Goal: Information Seeking & Learning: Compare options

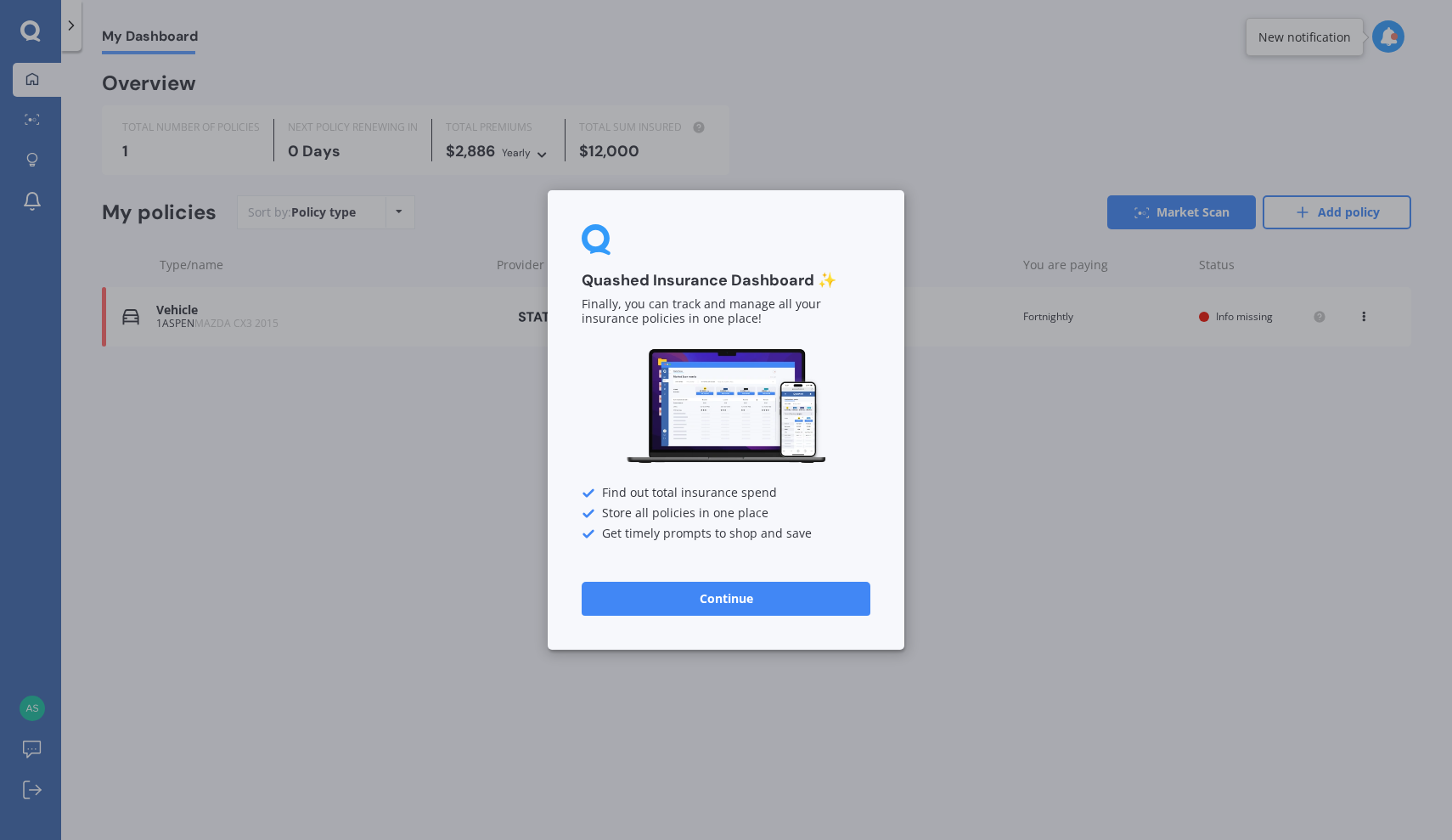
click at [1047, 483] on div "Quashed Insurance Dashboard ✨ Finally, you can track and manage all your insura…" at bounding box center [726, 420] width 1452 height 840
click at [820, 595] on button "Continue" at bounding box center [726, 598] width 289 height 34
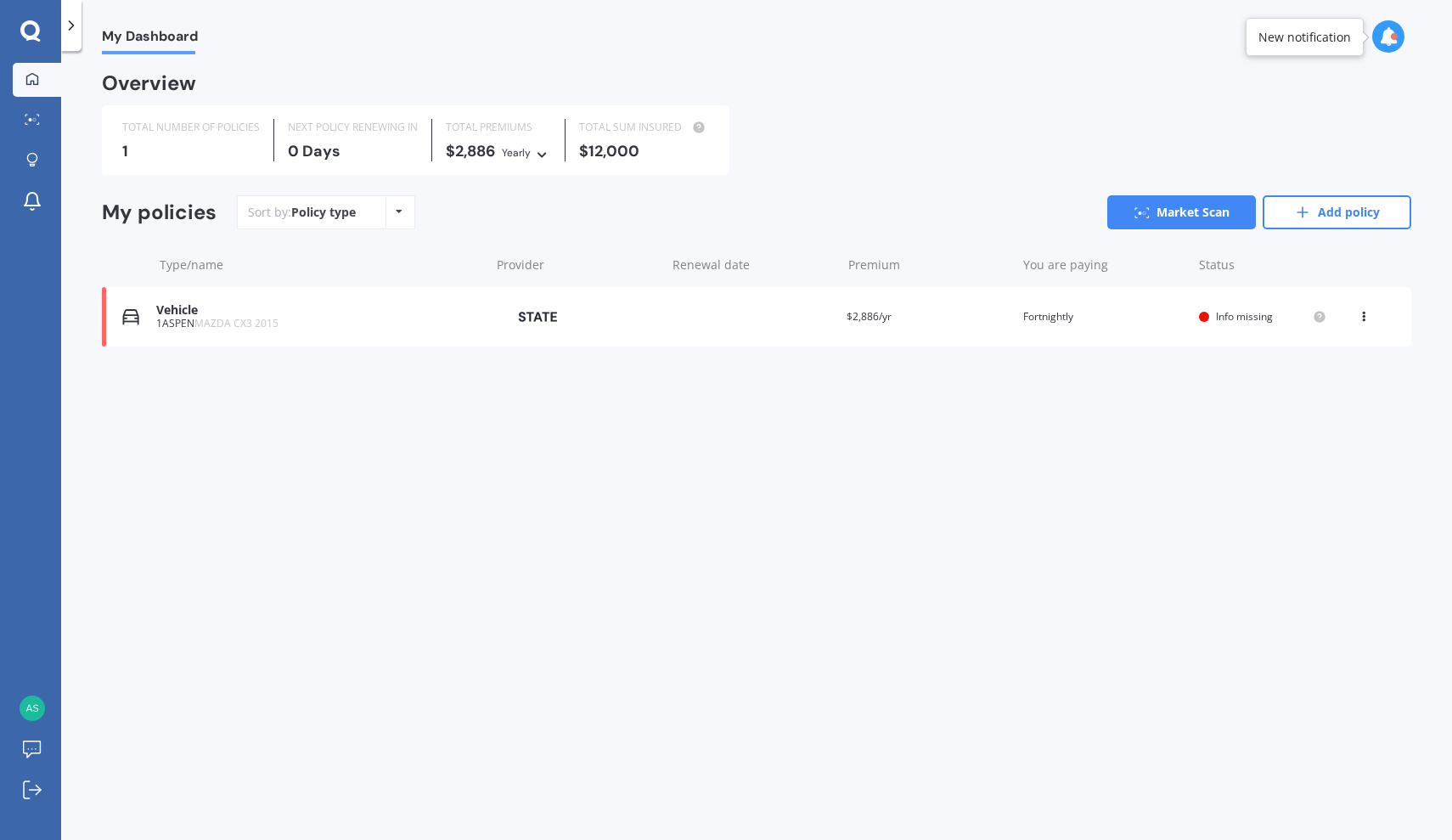
click at [1373, 326] on div "Vehicle 1ASPEN MAZDA CX3 2015 Provider Renewal date Premium $2,886/yr You are p…" at bounding box center [755, 316] width 1309 height 60
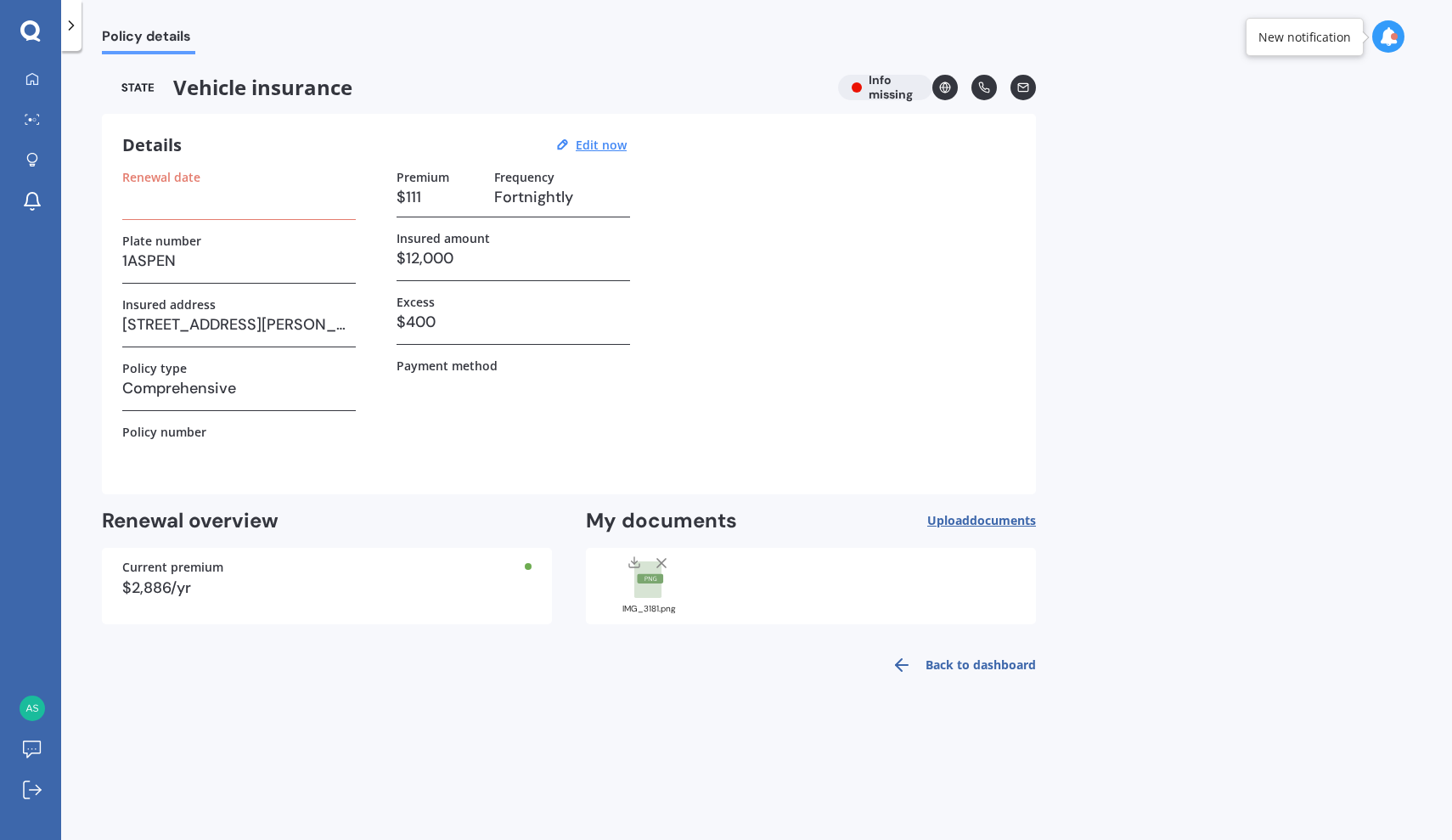
click at [73, 20] on icon at bounding box center [71, 25] width 17 height 17
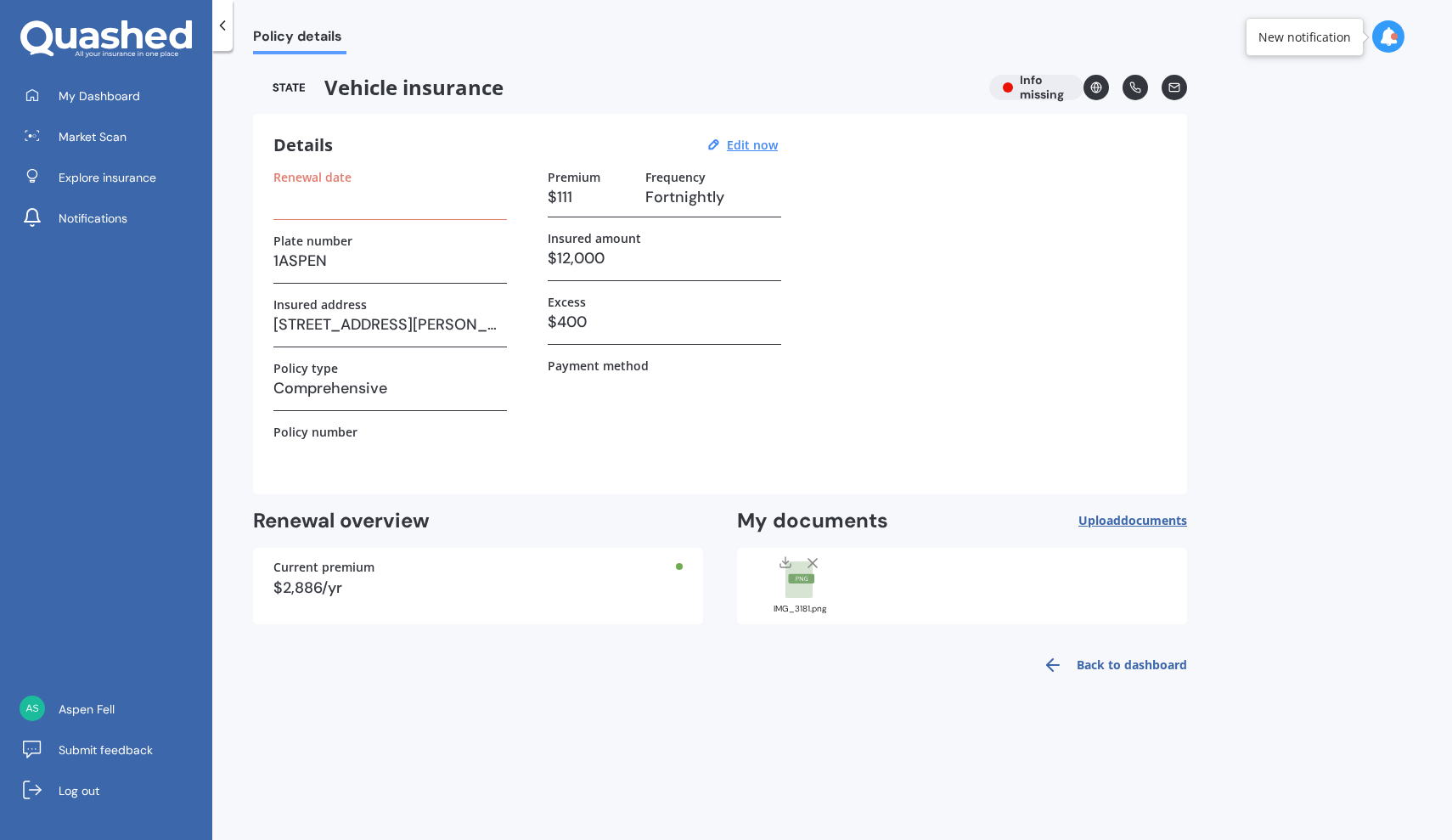
click at [220, 23] on icon at bounding box center [222, 25] width 17 height 17
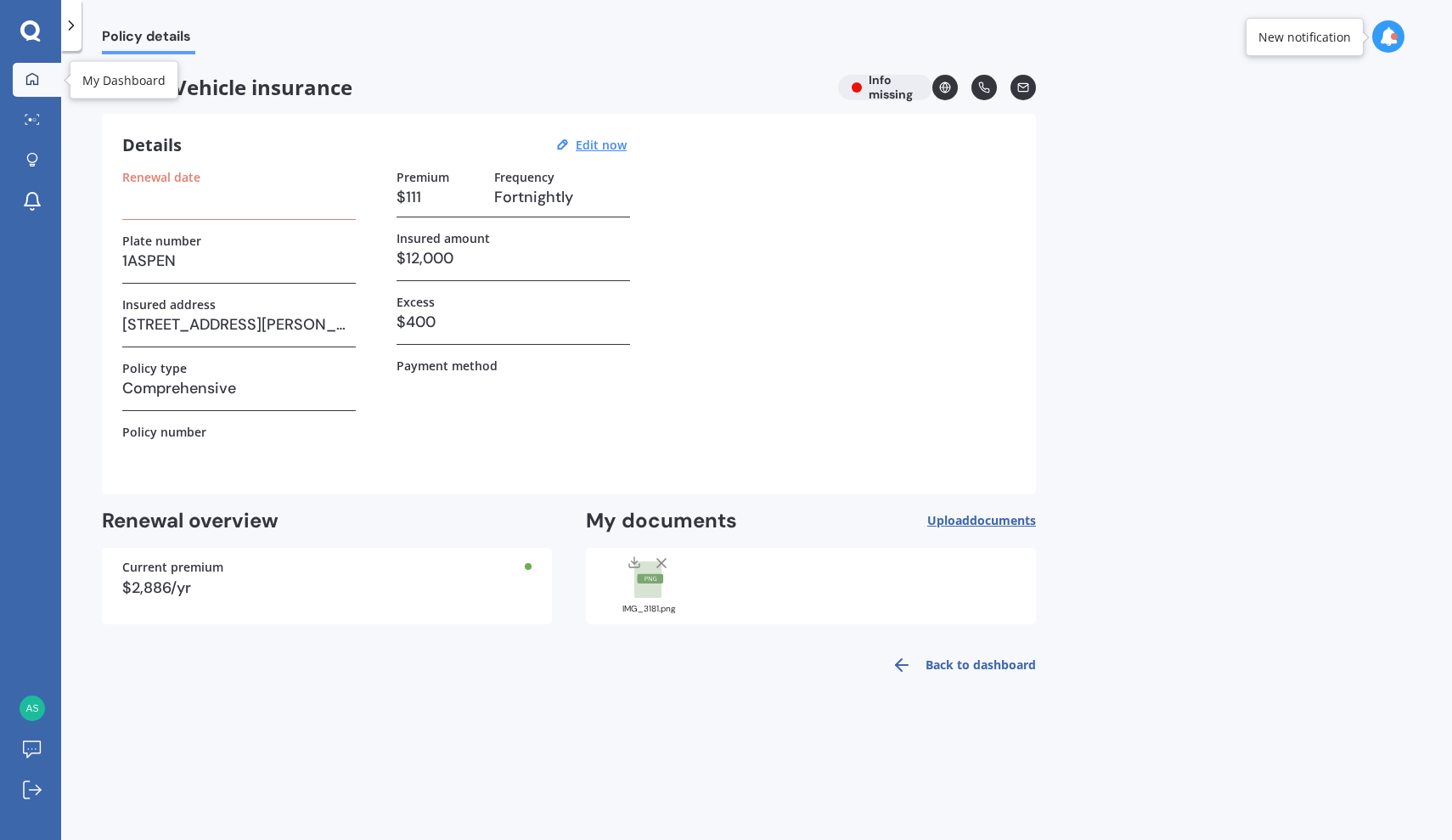
click at [29, 90] on link "My Dashboard" at bounding box center [37, 80] width 49 height 34
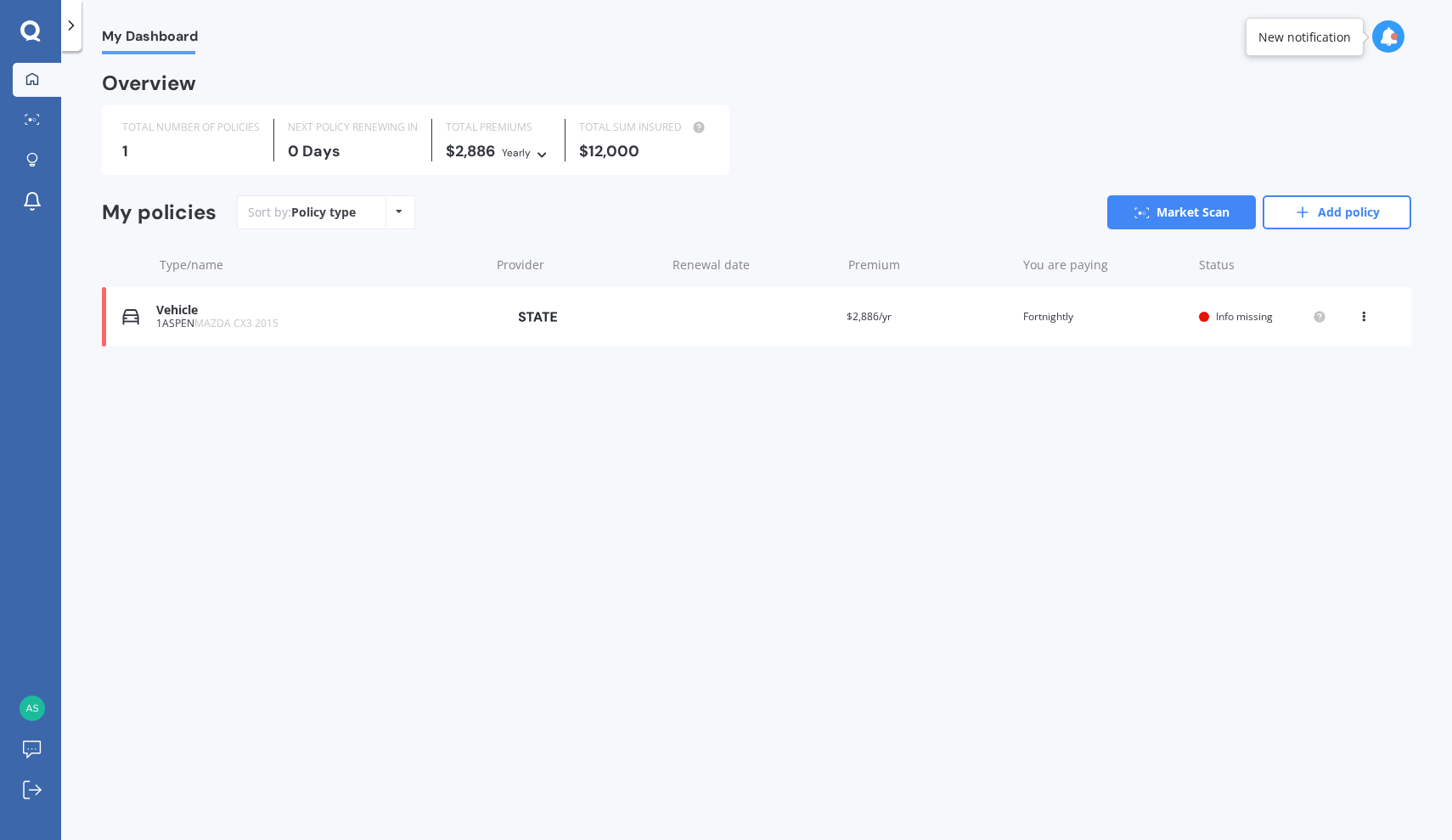
click at [1363, 310] on icon at bounding box center [1363, 314] width 12 height 10
click at [1341, 374] on div "Delete" at bounding box center [1326, 383] width 168 height 34
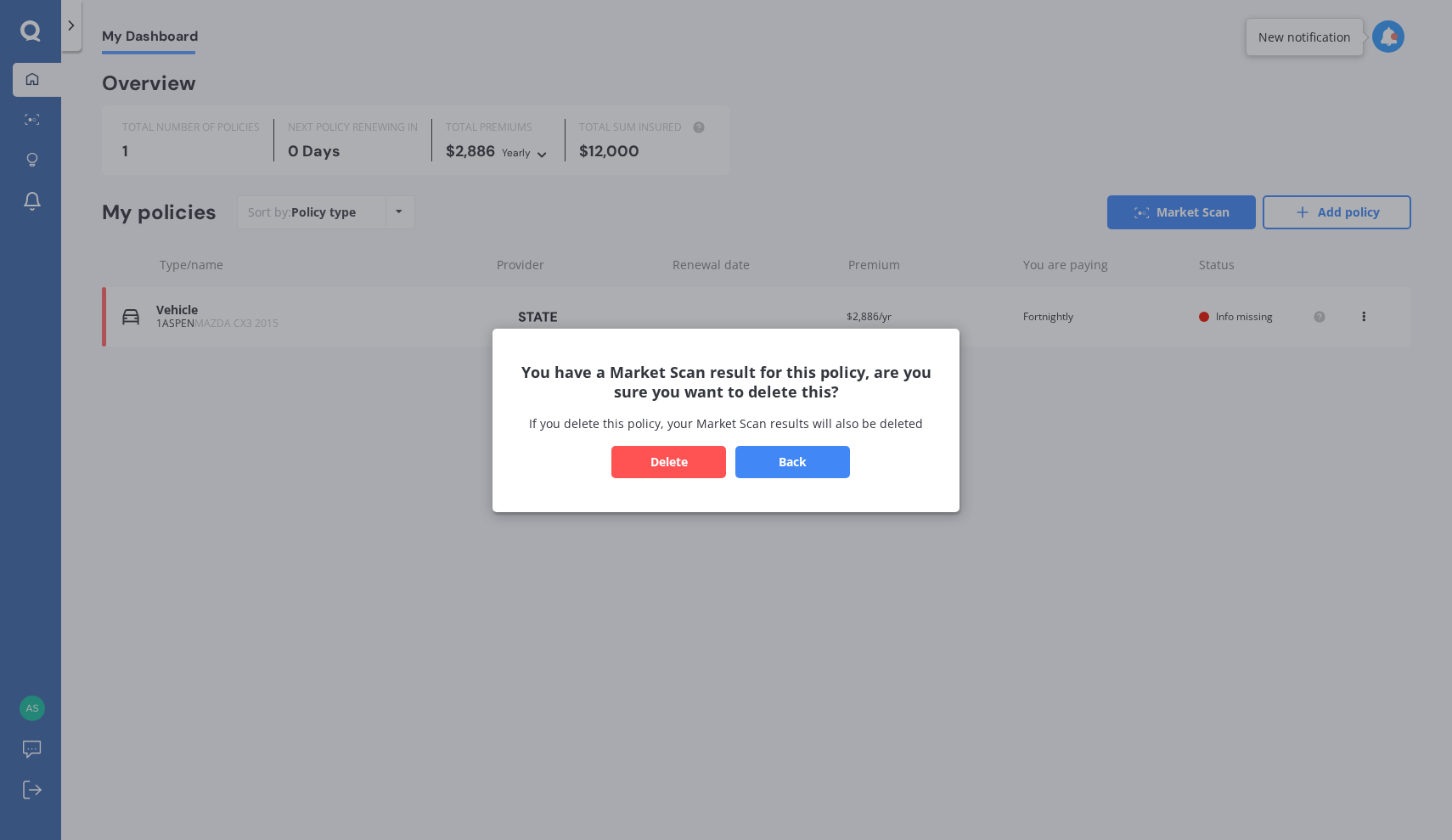
click at [642, 457] on button "Delete" at bounding box center [668, 461] width 114 height 32
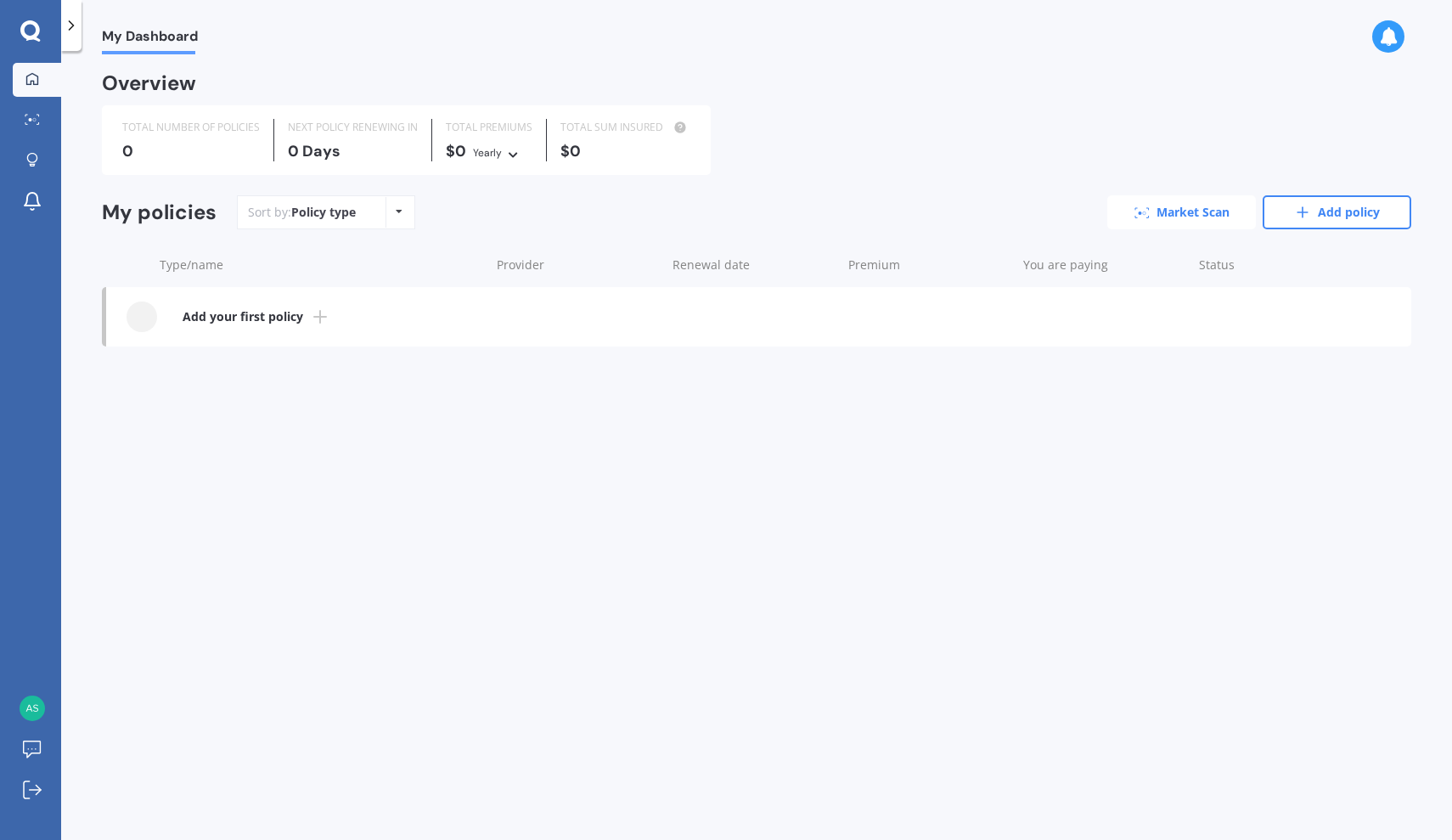
click at [1223, 214] on link "Market Scan" at bounding box center [1180, 212] width 148 height 34
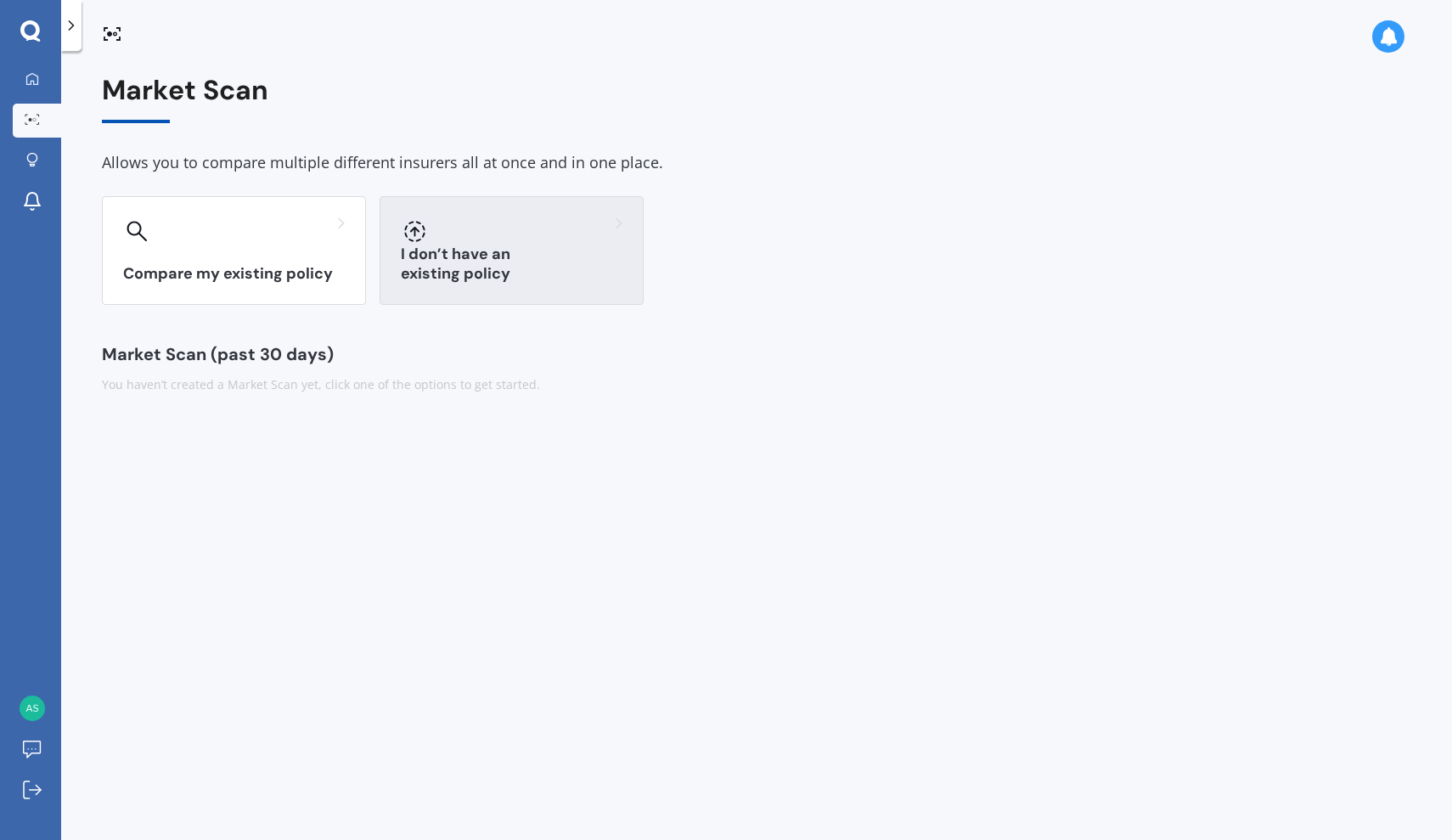
click at [448, 264] on h3 "I don’t have an existing policy" at bounding box center [512, 264] width 222 height 39
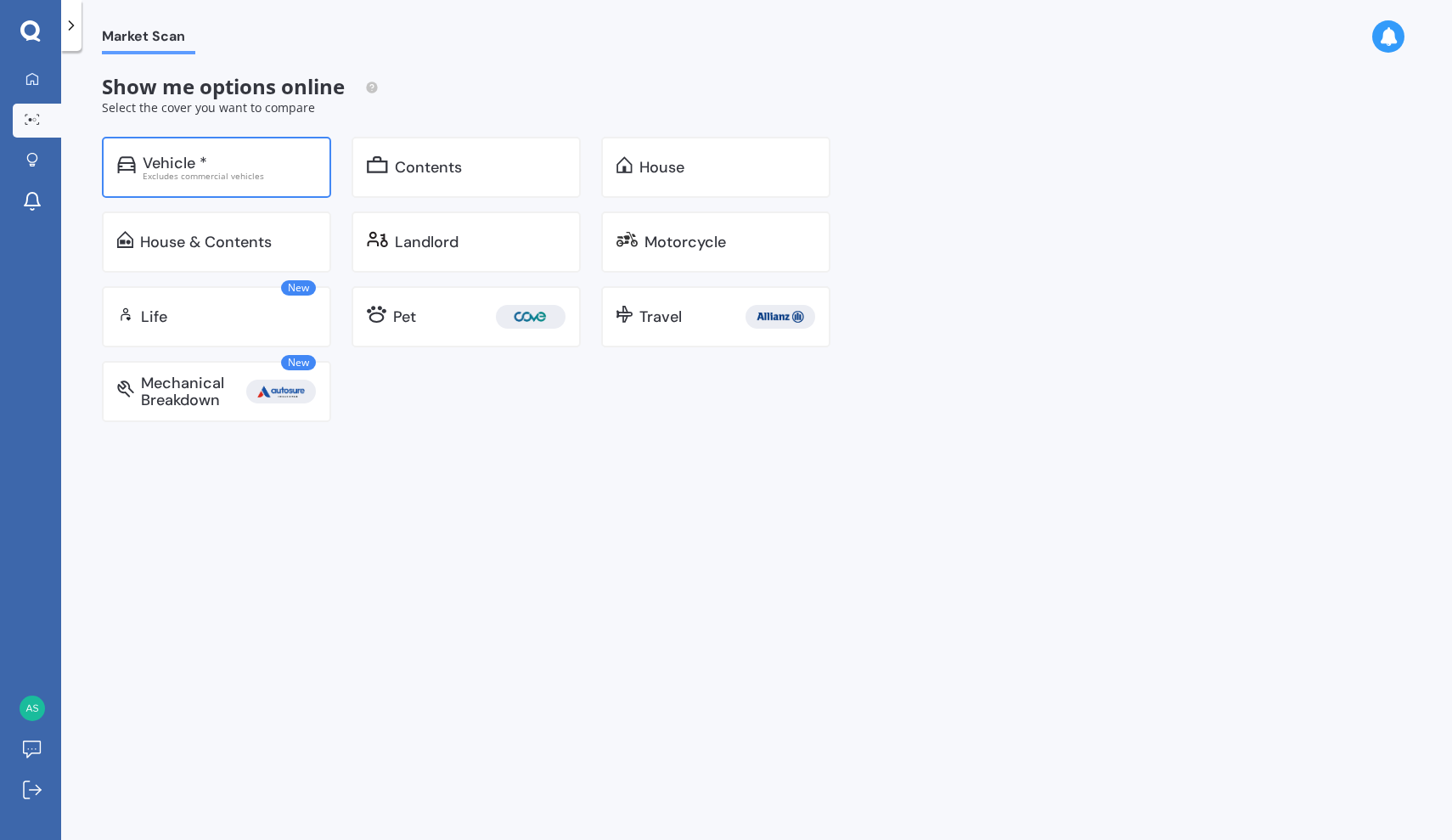
click at [214, 164] on div "Vehicle *" at bounding box center [229, 162] width 173 height 17
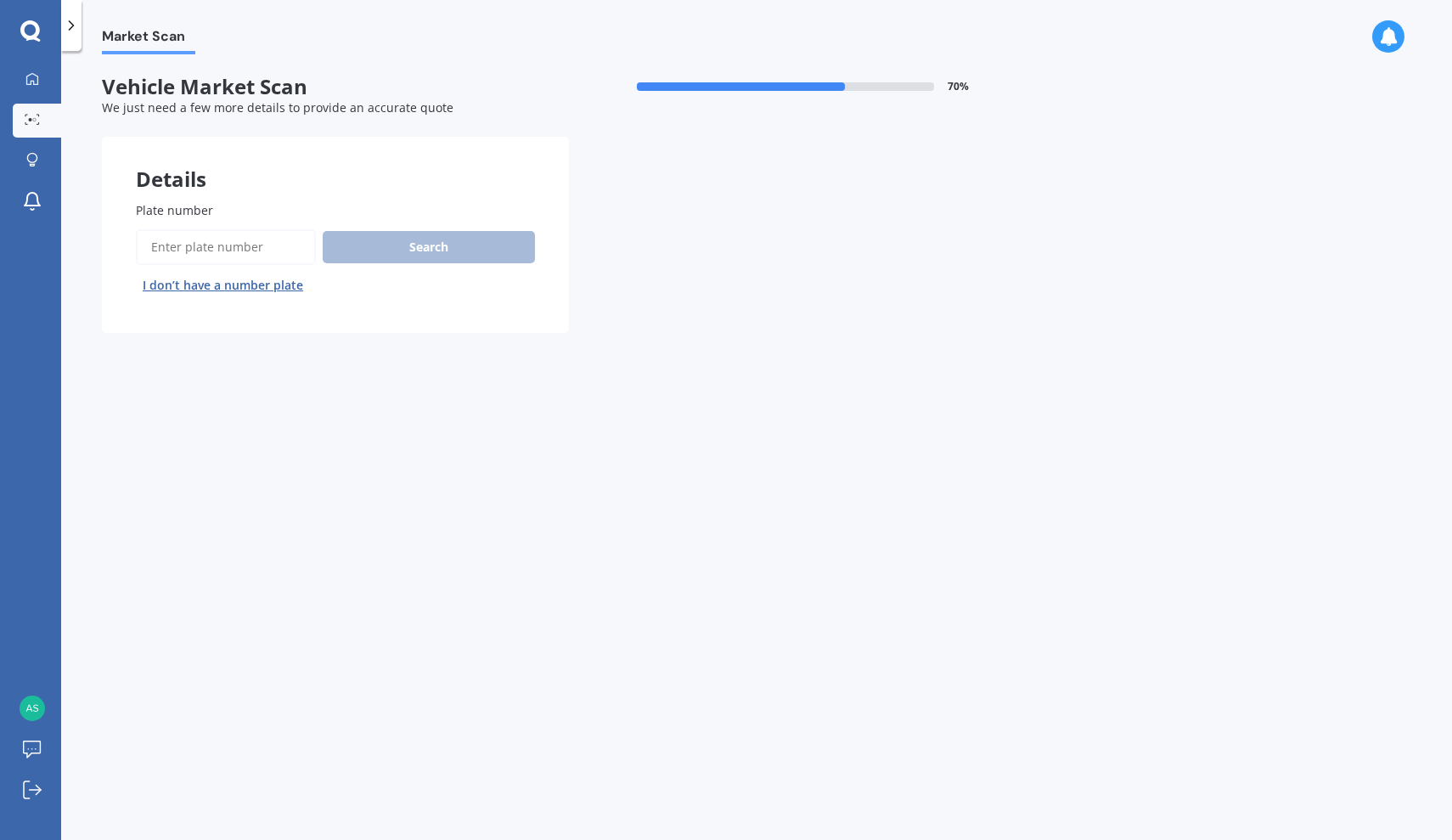
click at [216, 238] on input "Plate number" at bounding box center [225, 247] width 180 height 36
type input "PYR436"
click at [390, 238] on button "Search" at bounding box center [428, 247] width 212 height 32
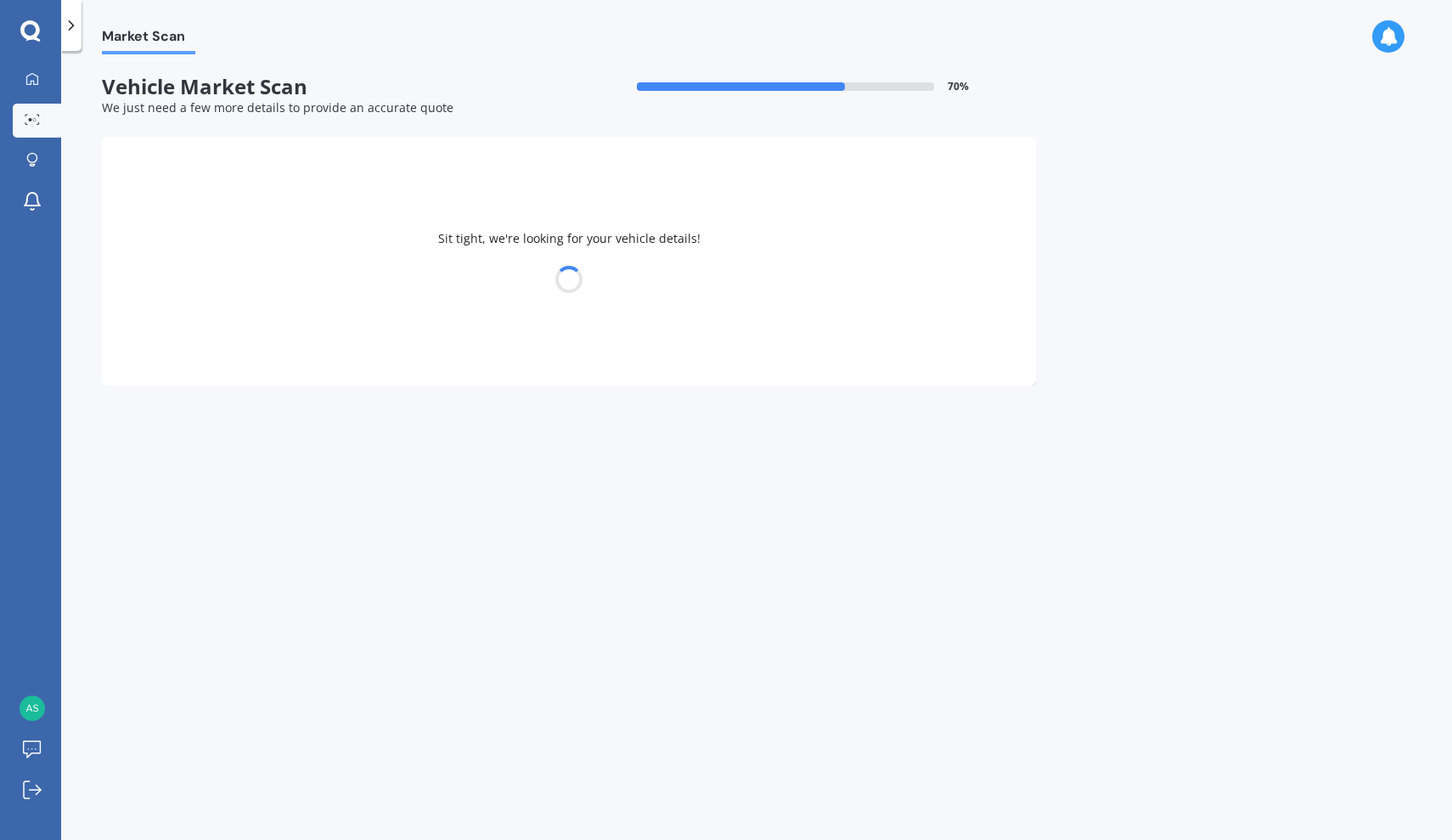
select select "SUZUKI"
select select "SWIFT"
select select "03"
select select "05"
select select "2002"
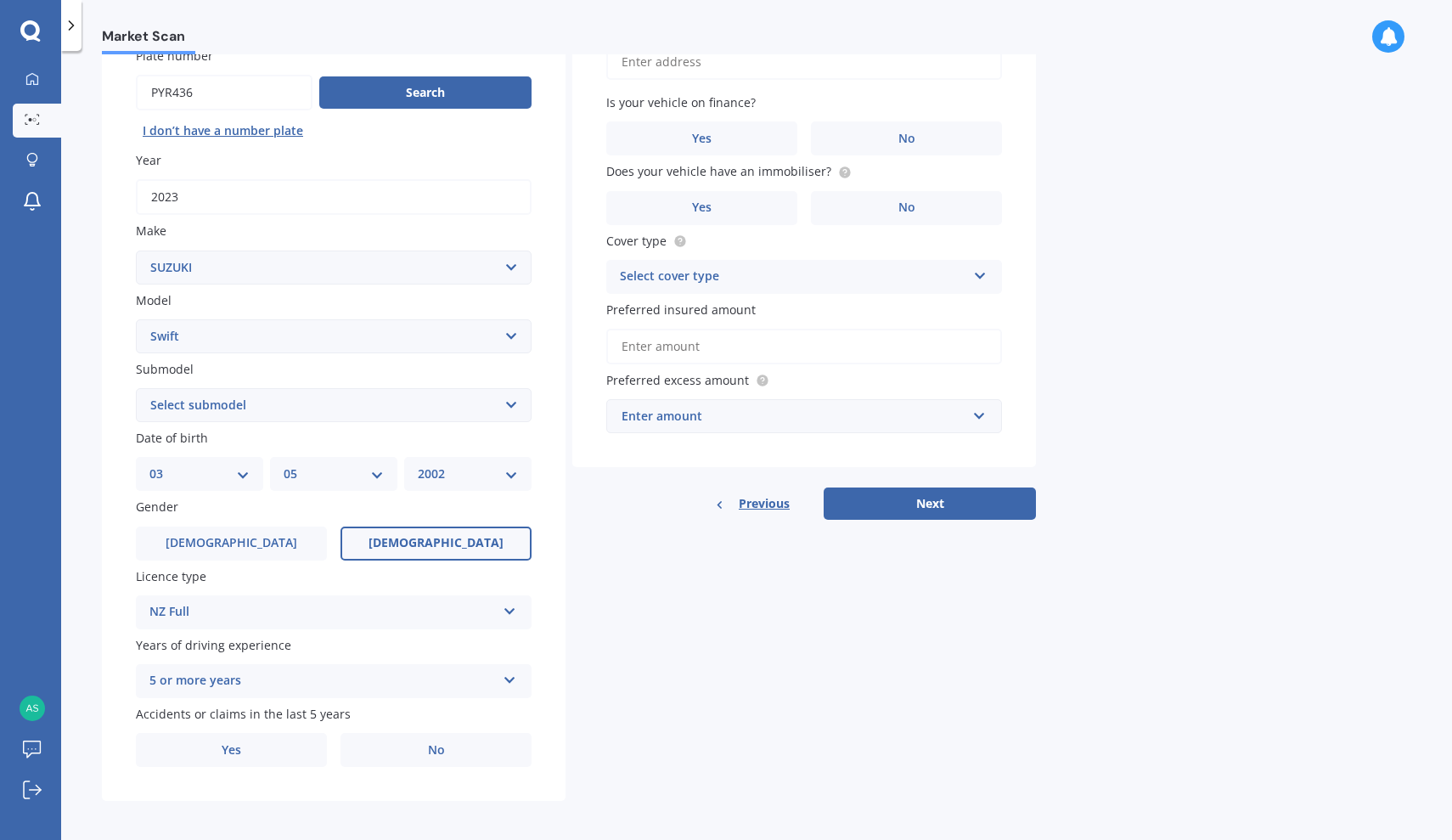
scroll to position [153, 0]
click at [290, 741] on label "Yes" at bounding box center [231, 750] width 191 height 34
click at [0, 0] on input "Yes" at bounding box center [0, 0] width 0 height 0
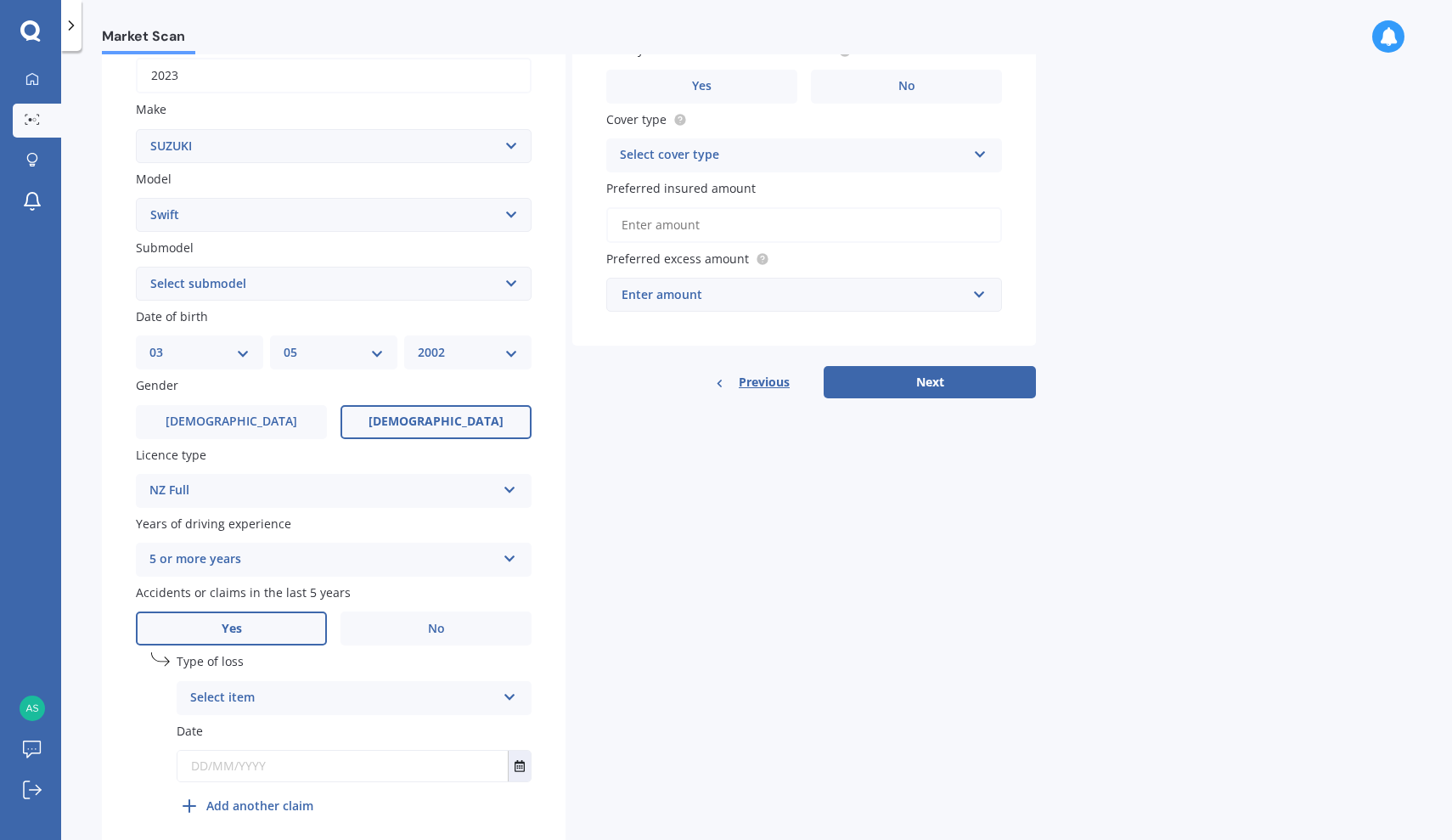
scroll to position [277, 0]
click at [290, 687] on div "Select item" at bounding box center [342, 697] width 306 height 20
click at [293, 723] on div "At fault accident" at bounding box center [353, 730] width 353 height 31
click at [312, 764] on input "text" at bounding box center [342, 764] width 330 height 31
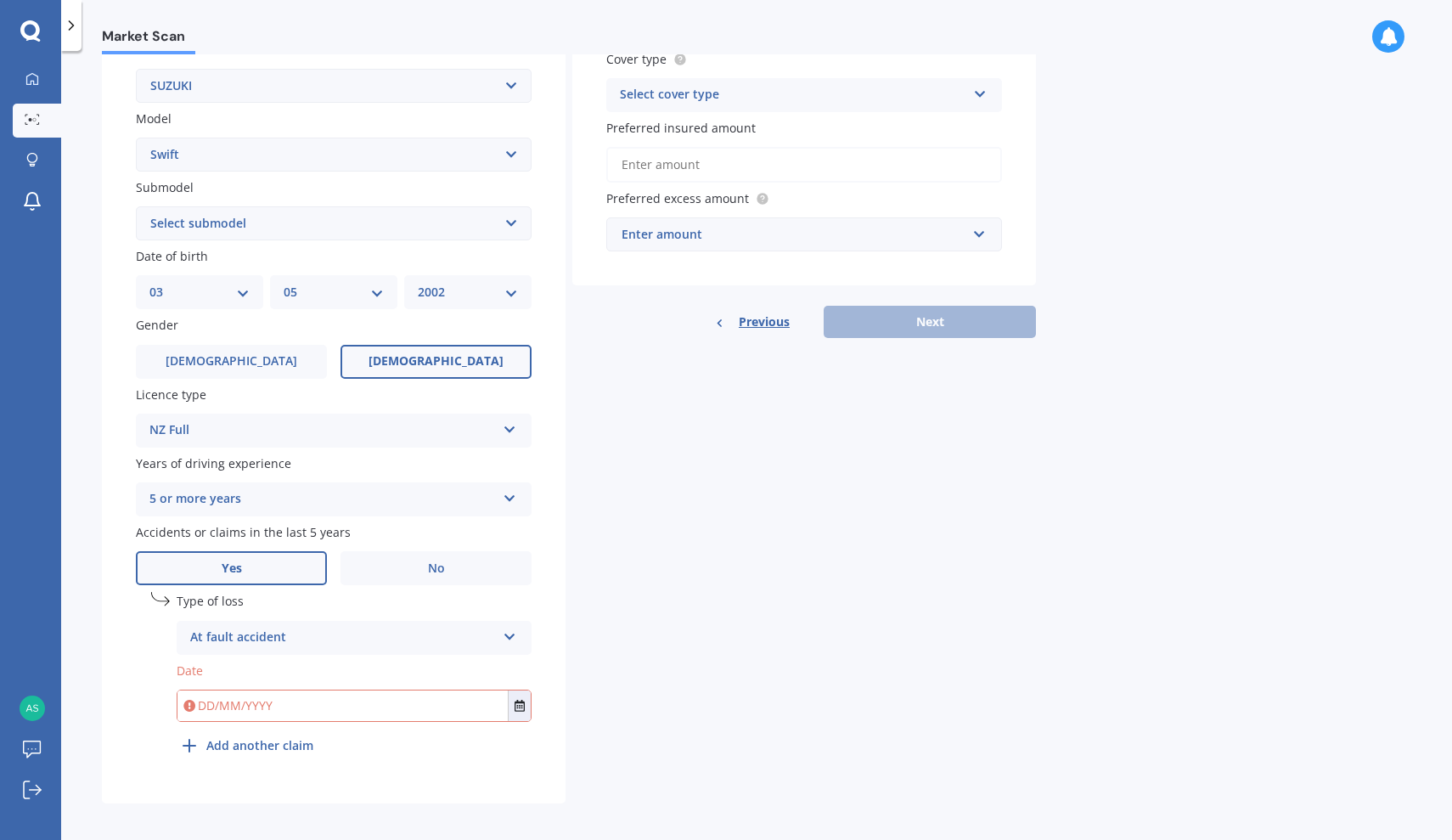
scroll to position [0, 0]
click at [704, 650] on div "Details Plate number Search I don’t have a number plate Year [DATE] Make Select…" at bounding box center [568, 302] width 933 height 1002
click at [352, 699] on input "text" at bounding box center [342, 706] width 330 height 31
click at [369, 509] on div "5 or more years 5 or more years 4 years 3 years 2 years 1 year" at bounding box center [333, 500] width 396 height 34
click at [678, 513] on div "Details Plate number Search I don’t have a number plate Year [DATE] Make Select…" at bounding box center [568, 302] width 933 height 1002
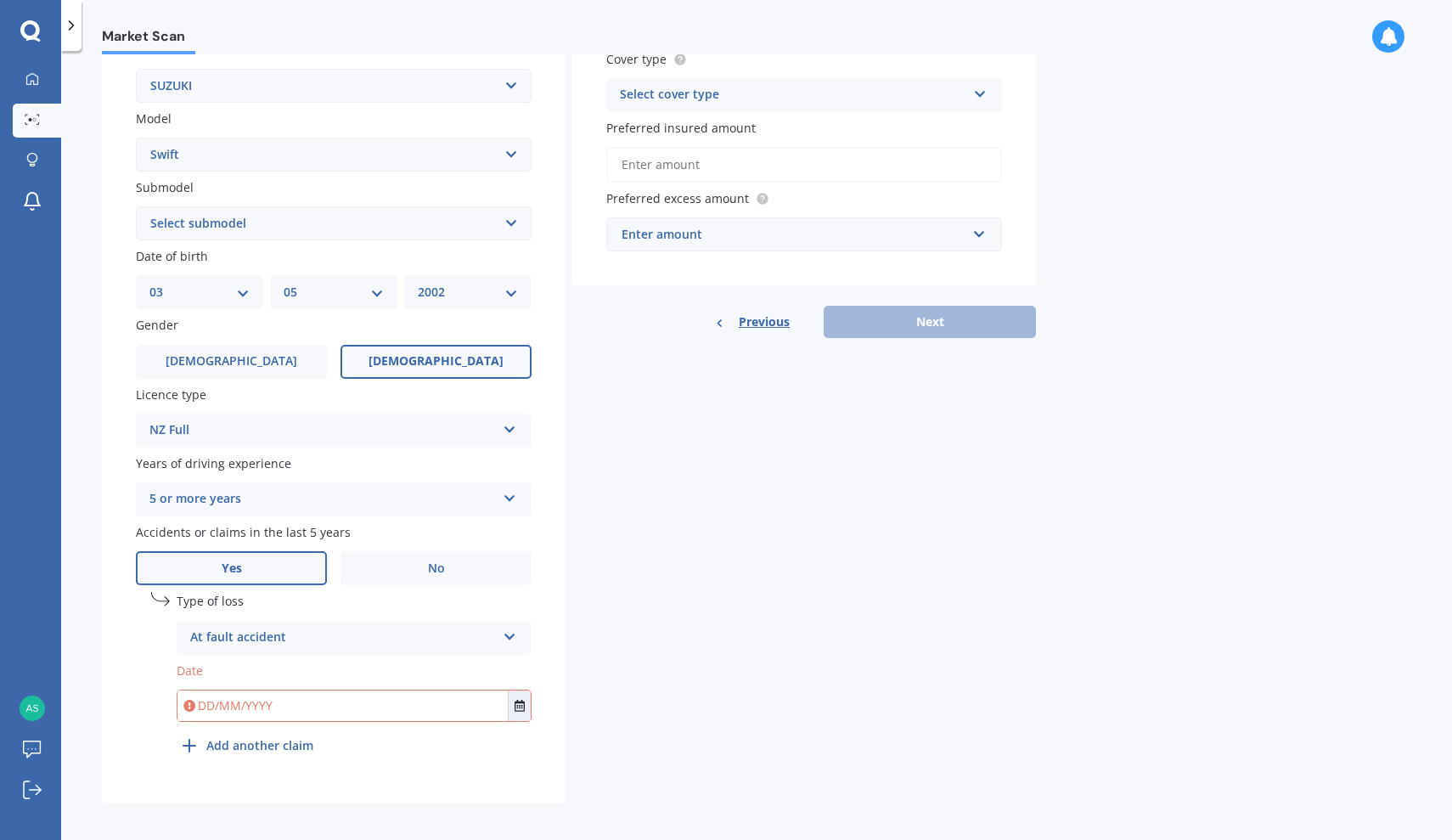
click at [307, 697] on input "text" at bounding box center [342, 706] width 330 height 31
type input "[DATE]"
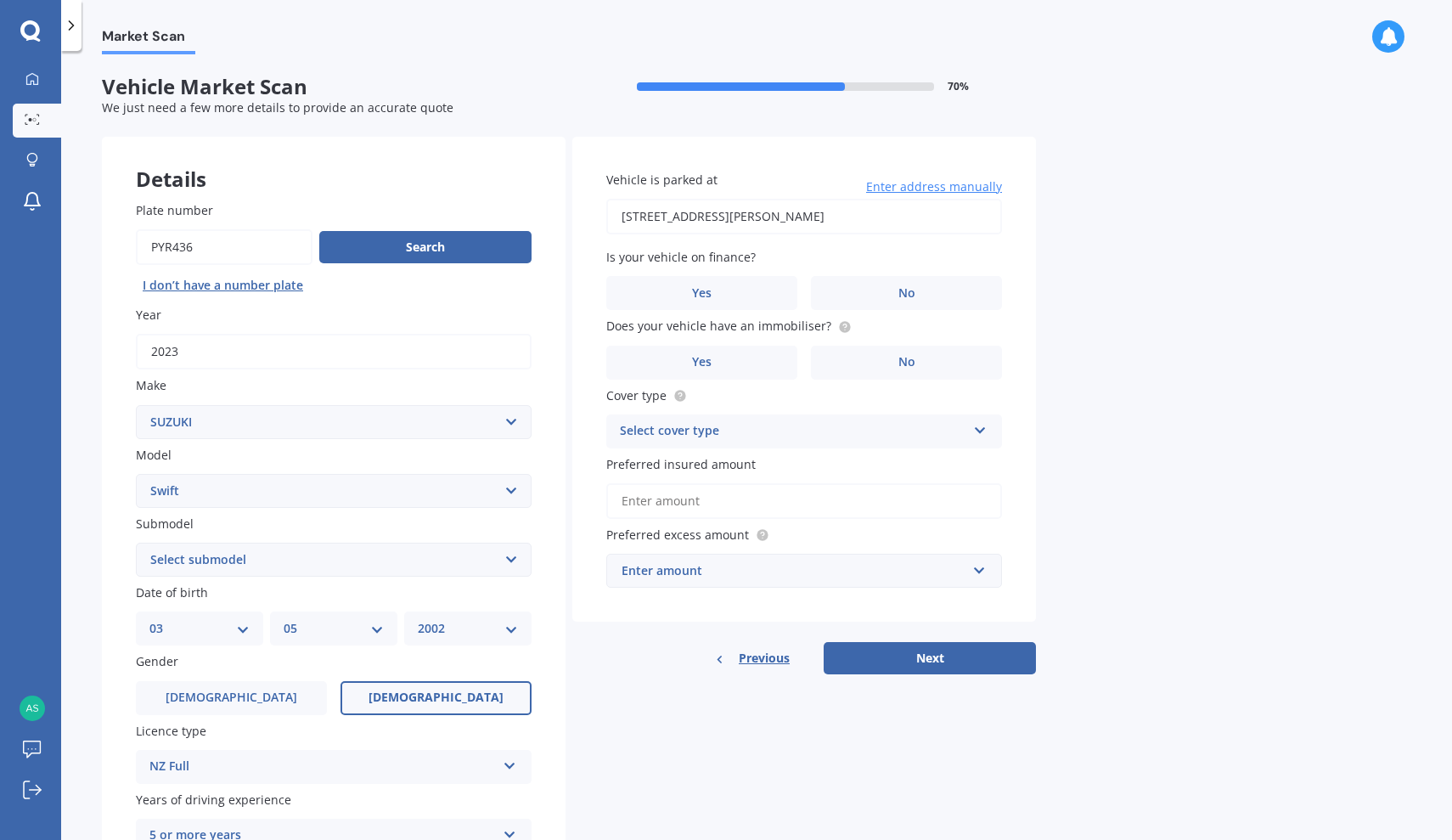
type input "[STREET_ADDRESS][PERSON_NAME]"
click at [941, 294] on label "No" at bounding box center [907, 293] width 191 height 34
click at [0, 0] on input "No" at bounding box center [0, 0] width 0 height 0
click at [890, 355] on label "No" at bounding box center [907, 362] width 191 height 34
click at [0, 0] on input "No" at bounding box center [0, 0] width 0 height 0
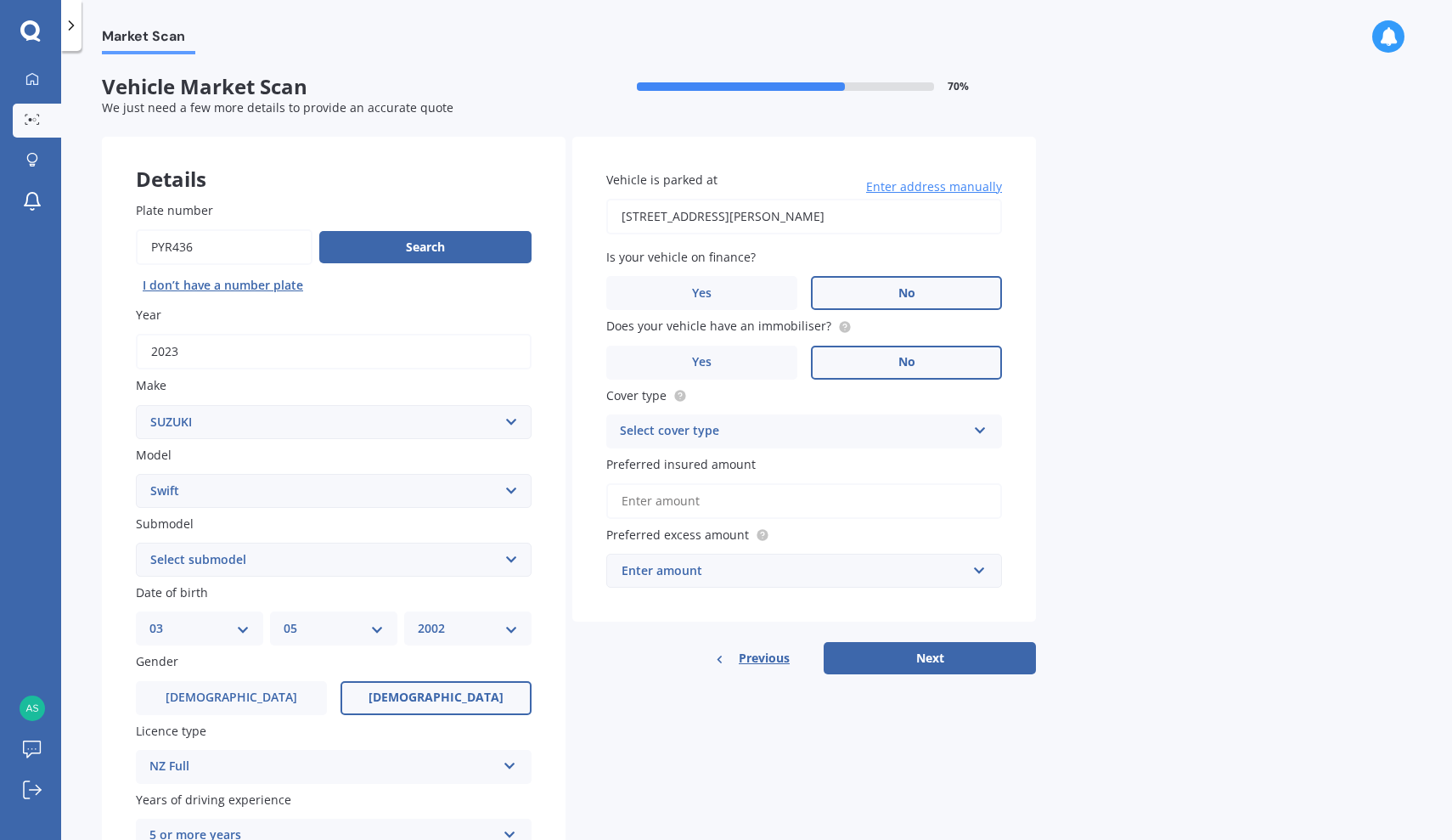
click at [881, 403] on div "Cover type Select cover type Comprehensive Third Party, Fire & Theft Third Party" at bounding box center [804, 417] width 396 height 62
click at [879, 426] on div "Select cover type" at bounding box center [793, 431] width 346 height 20
click at [852, 455] on div "Comprehensive" at bounding box center [804, 464] width 394 height 31
click at [848, 488] on input "Preferred insured amount" at bounding box center [804, 501] width 396 height 36
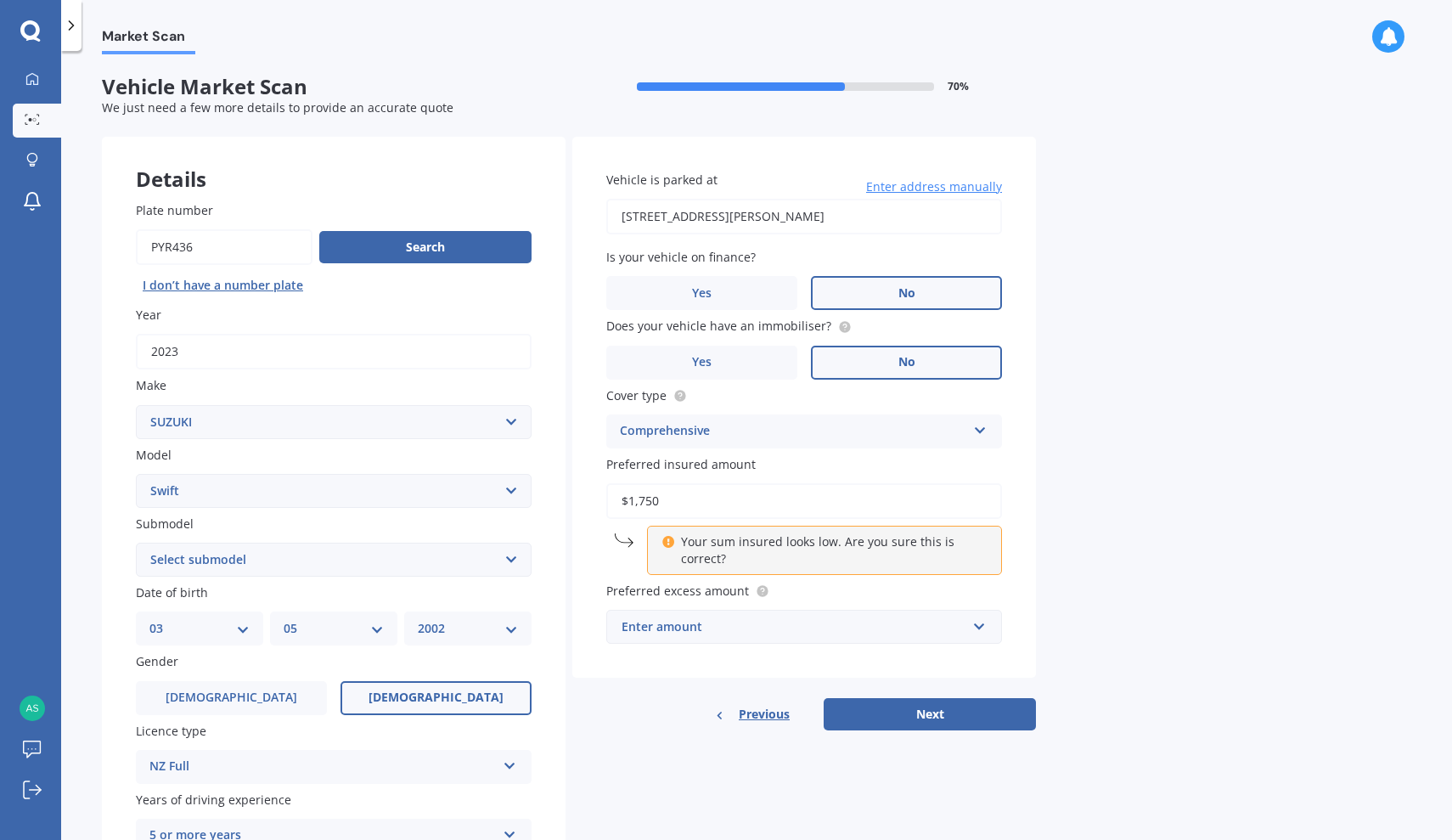
type input "$17,500"
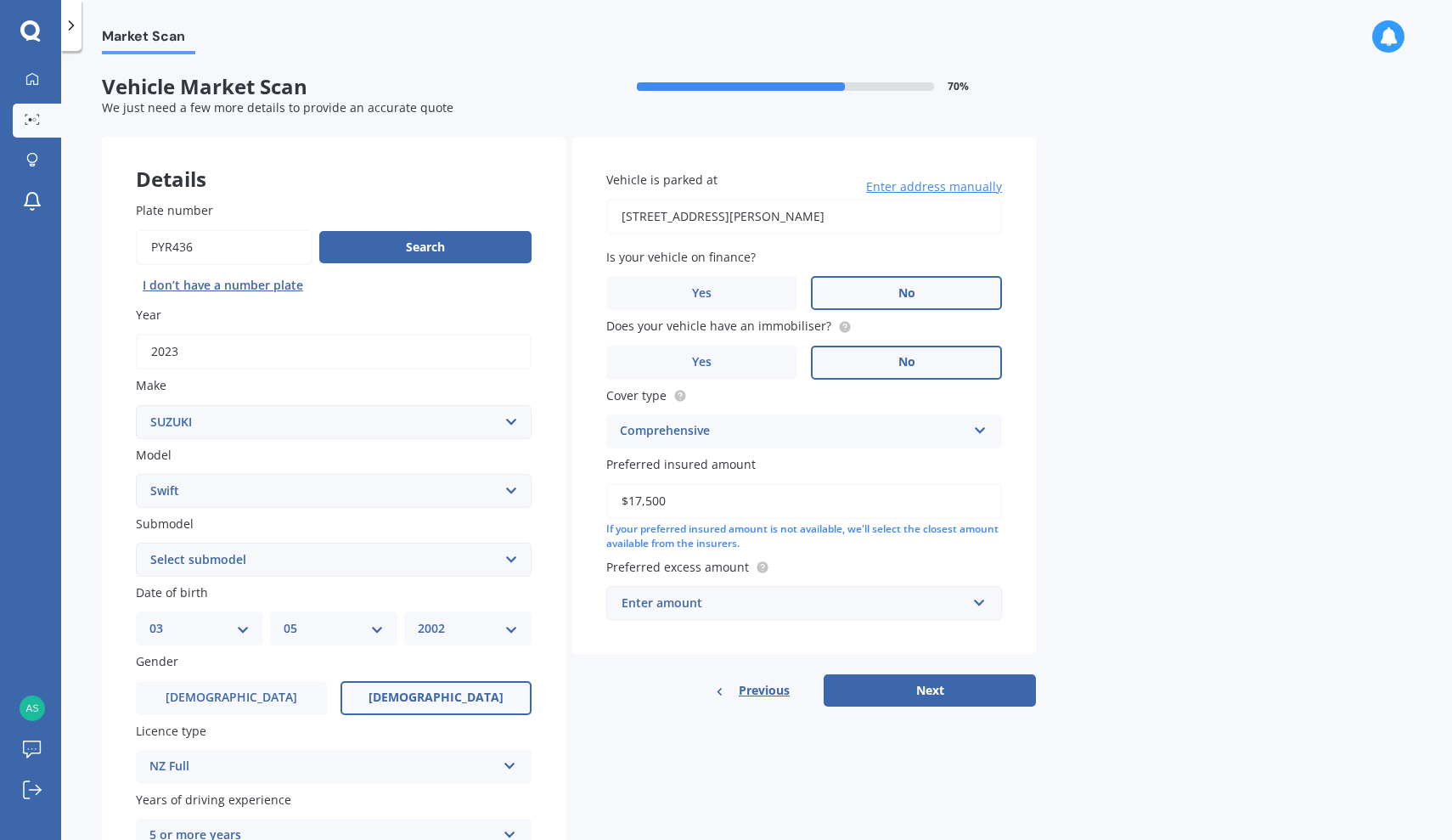
click at [861, 593] on div "Enter amount" at bounding box center [793, 602] width 344 height 19
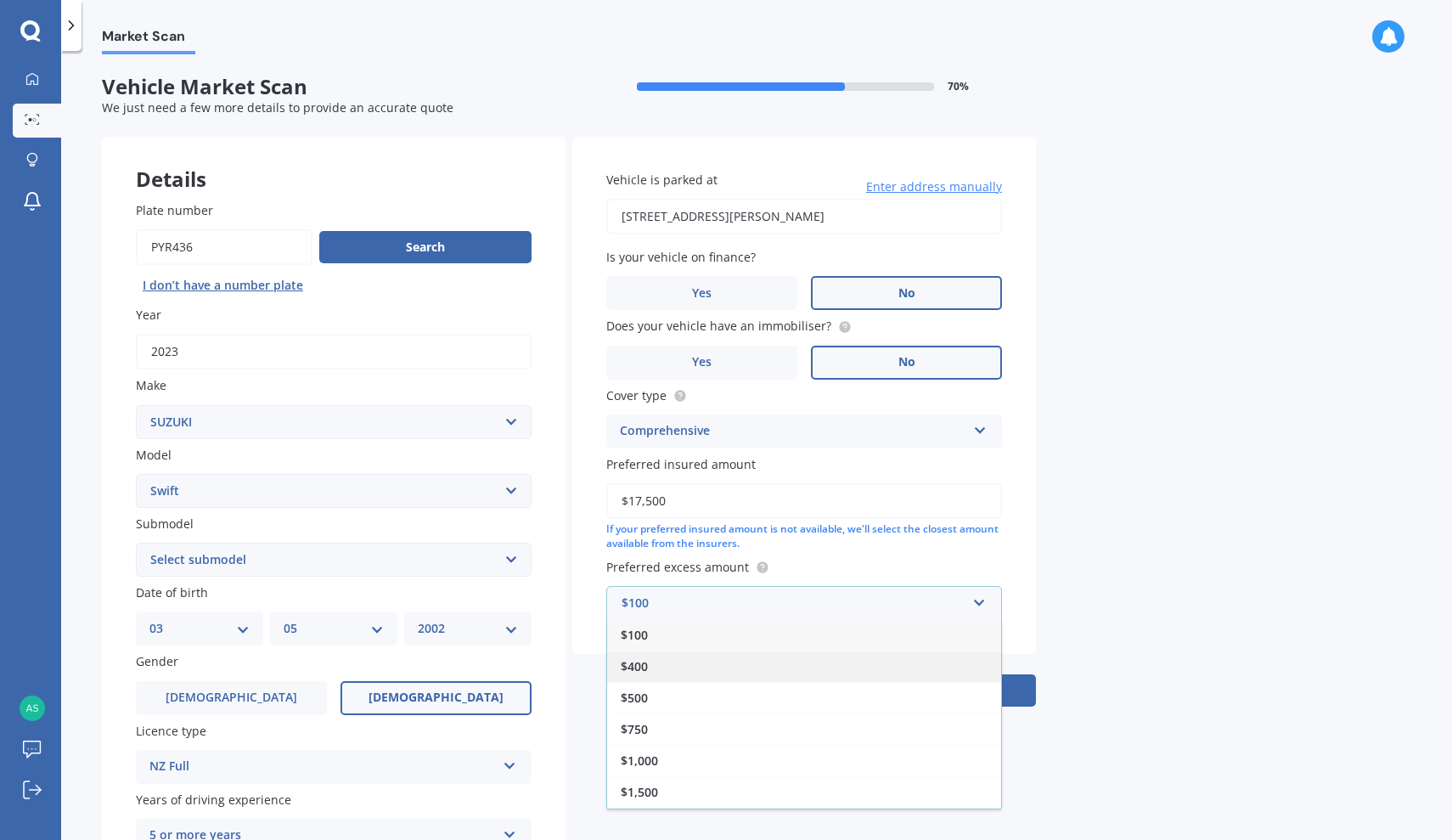
click at [843, 660] on div "$400" at bounding box center [804, 666] width 394 height 32
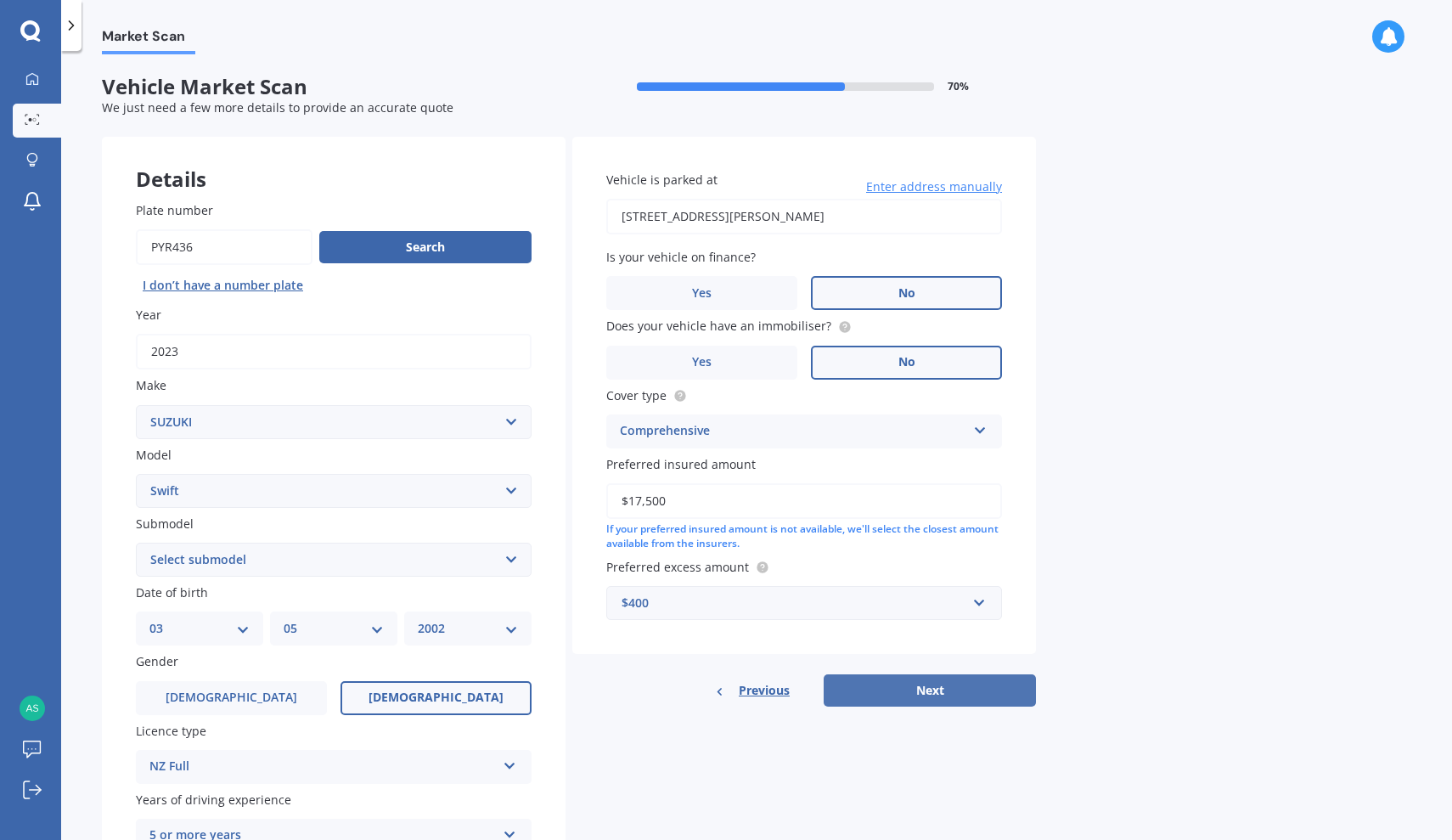
click at [931, 691] on button "Next" at bounding box center [929, 690] width 212 height 32
click at [347, 572] on div "Plate number Search I don’t have a number plate Year [DATE] Make Select make AC…" at bounding box center [333, 653] width 464 height 972
select select "GLX"
click at [895, 682] on button "Next" at bounding box center [929, 690] width 212 height 32
select select "03"
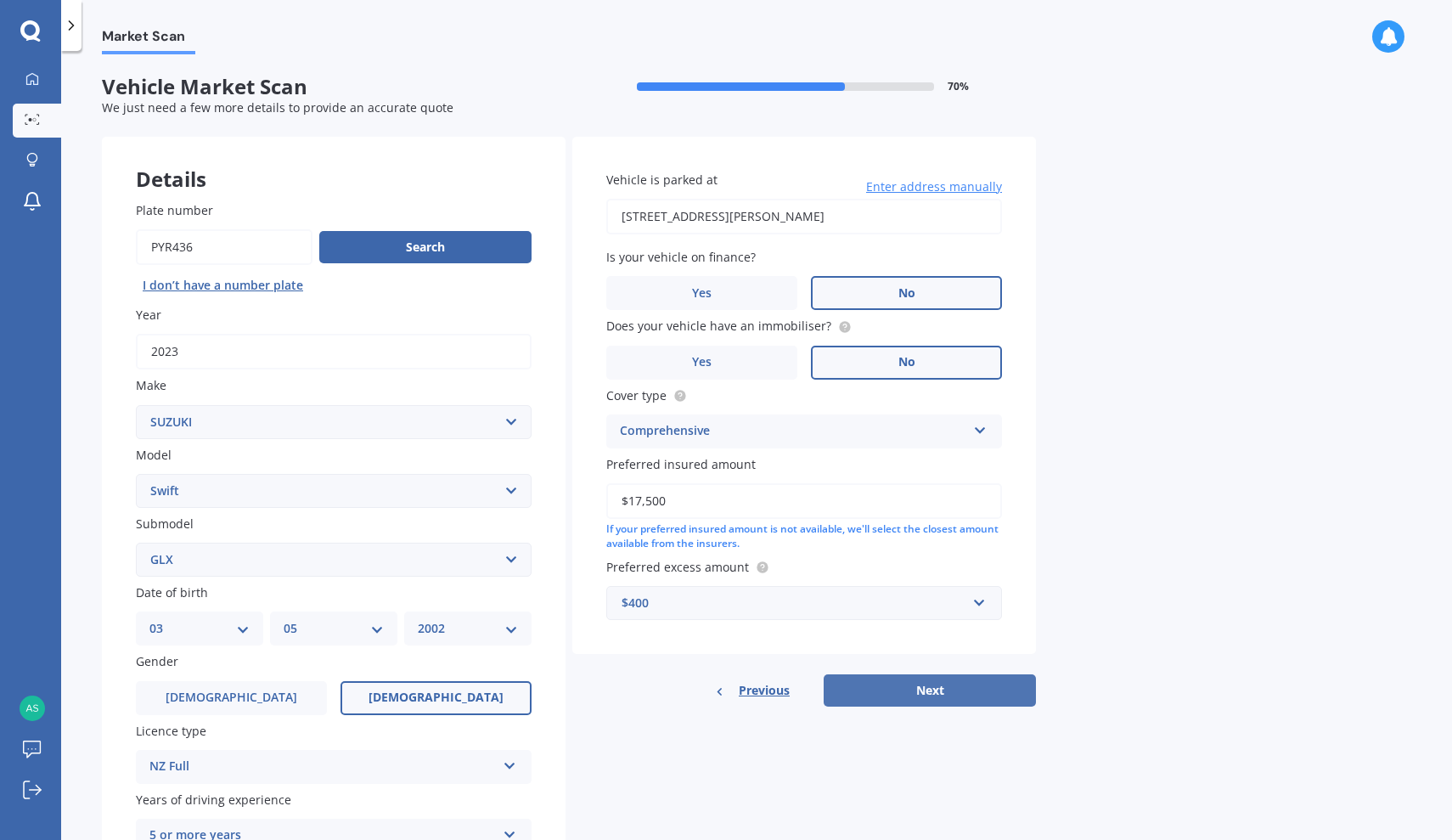
select select "05"
select select "2002"
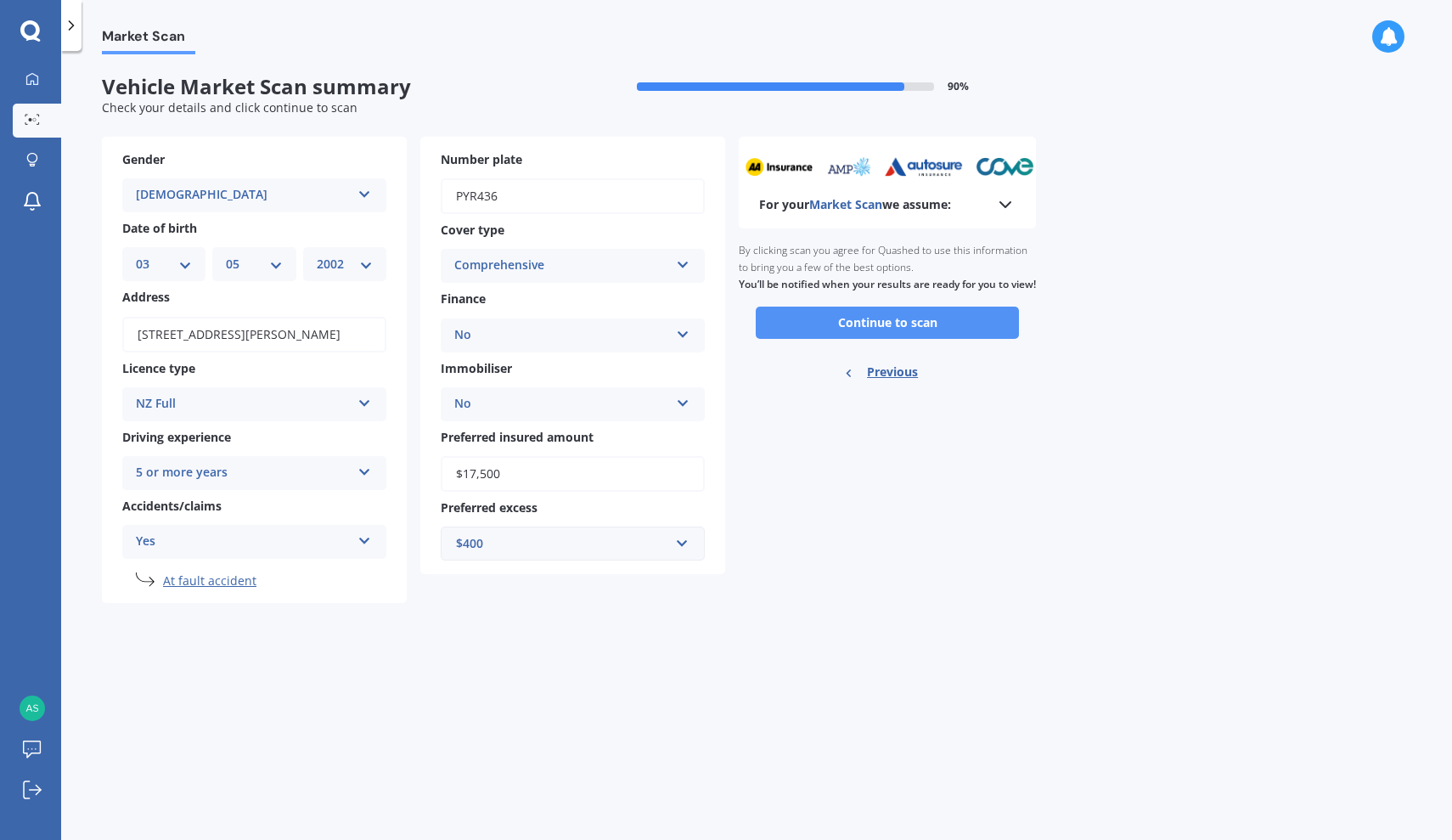
click at [839, 338] on button "Continue to scan" at bounding box center [887, 322] width 263 height 32
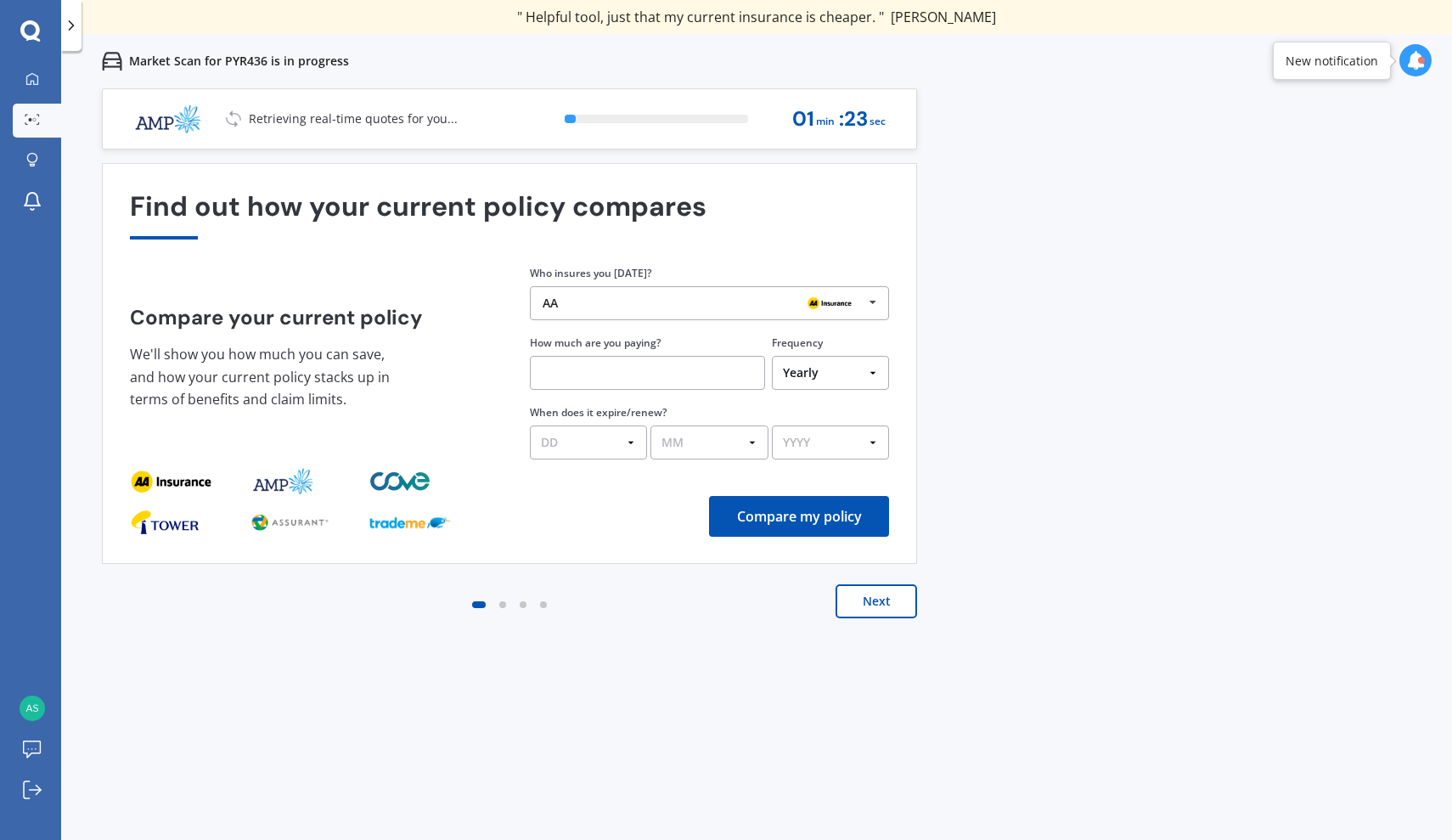
click at [891, 607] on button "Next" at bounding box center [876, 601] width 82 height 34
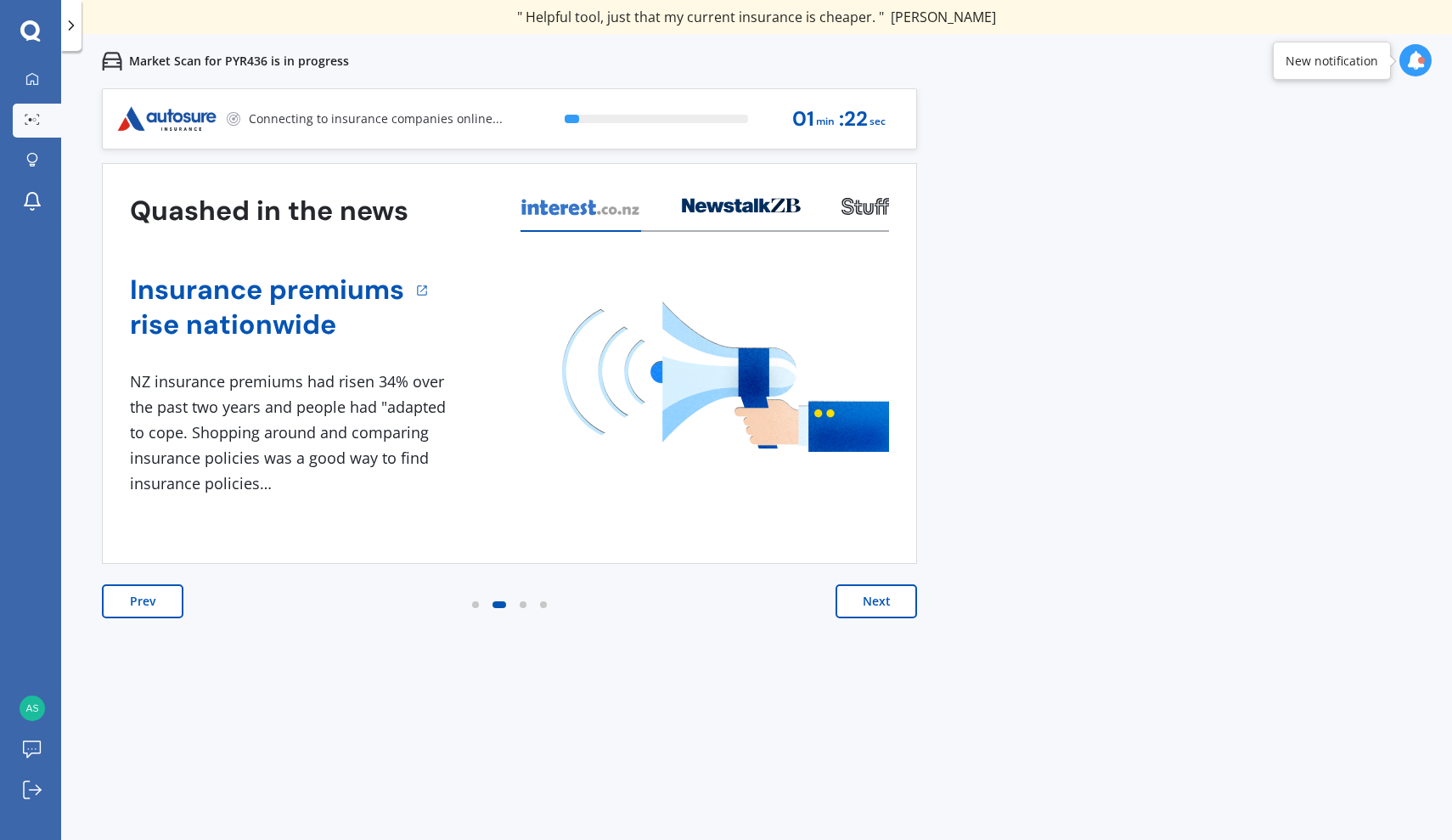
click at [891, 607] on button "Next" at bounding box center [876, 601] width 82 height 34
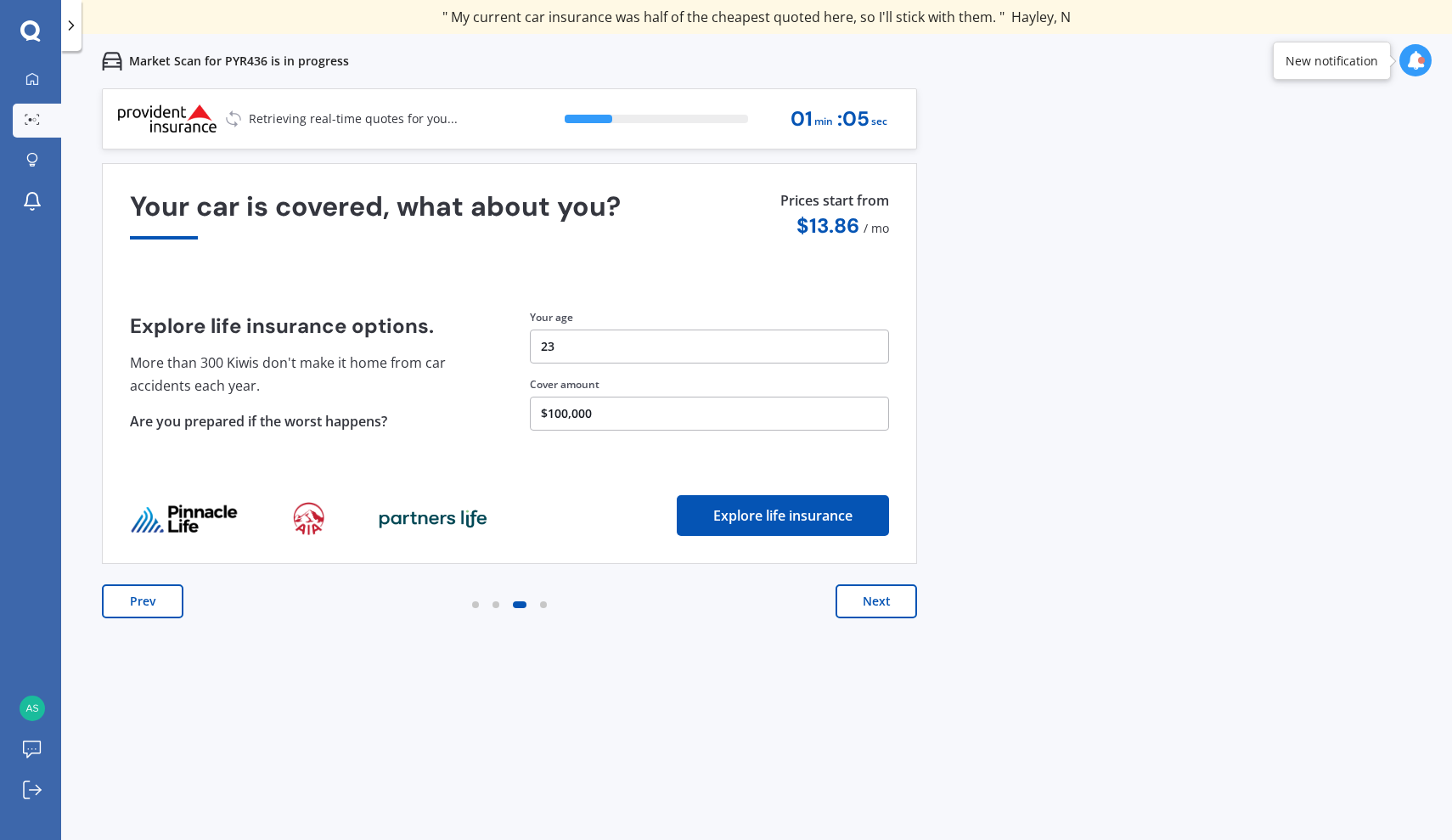
click at [961, 331] on div "Previous 60,000+ Kiwis have signed up to shop and save on insurance with us " H…" at bounding box center [755, 509] width 1390 height 840
click at [1077, 379] on div "Previous 60,000+ Kiwis have signed up to shop and save on insurance with us " H…" at bounding box center [755, 509] width 1390 height 840
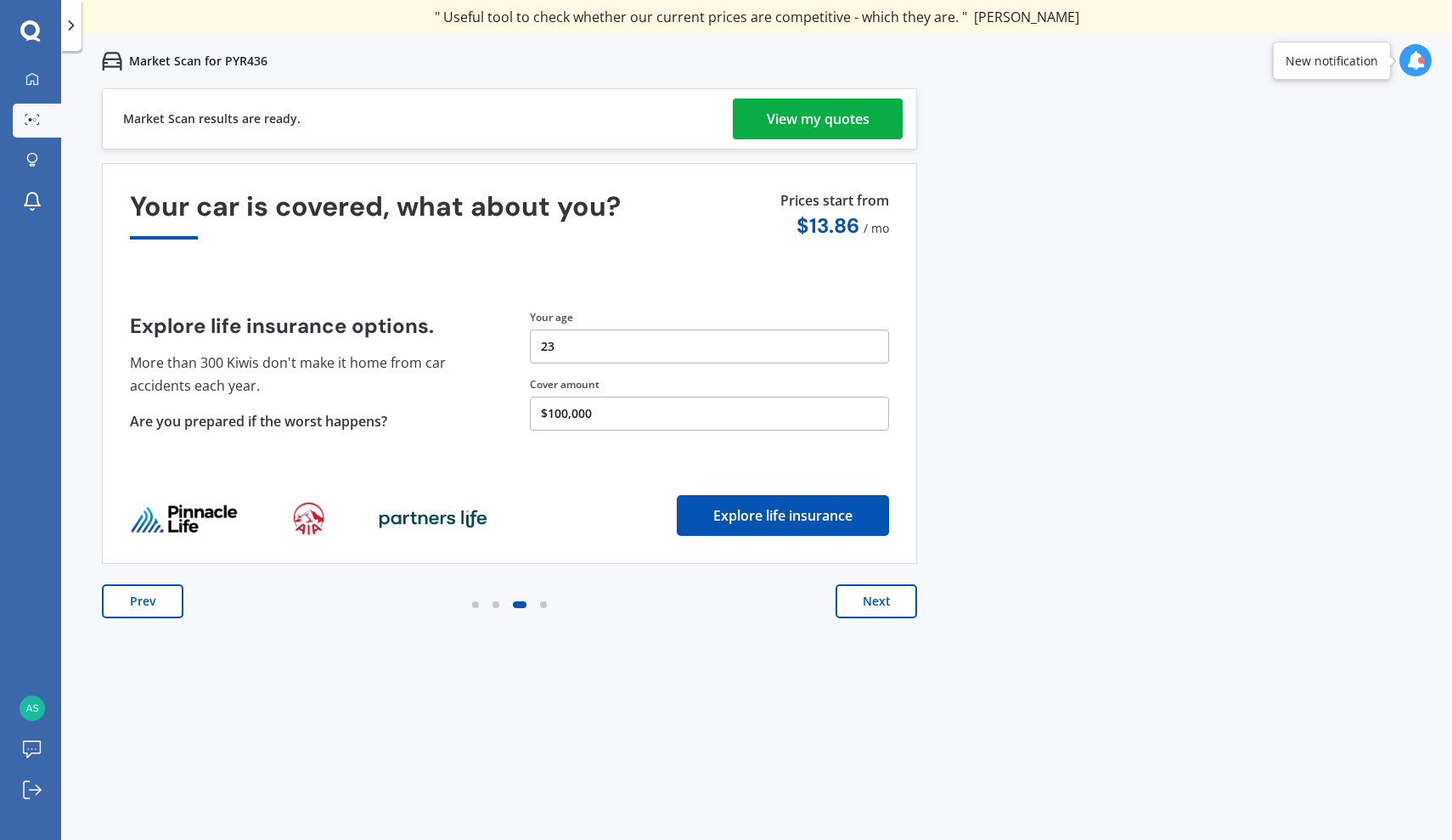
click at [633, 417] on button "$100,000" at bounding box center [709, 413] width 359 height 34
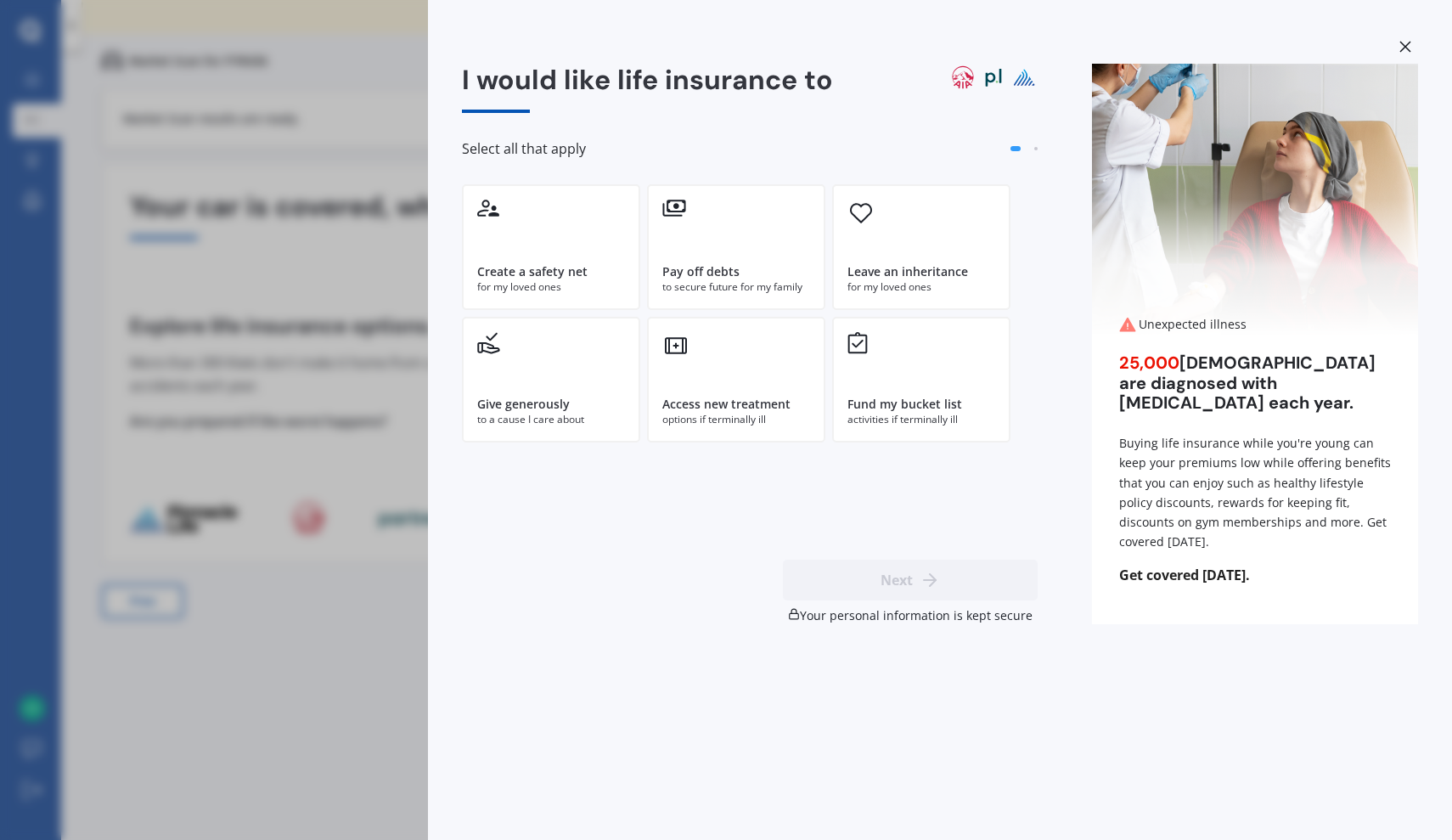
click at [410, 366] on div "I would like life insurance to Select all that apply Create a safety net for my…" at bounding box center [726, 420] width 1452 height 840
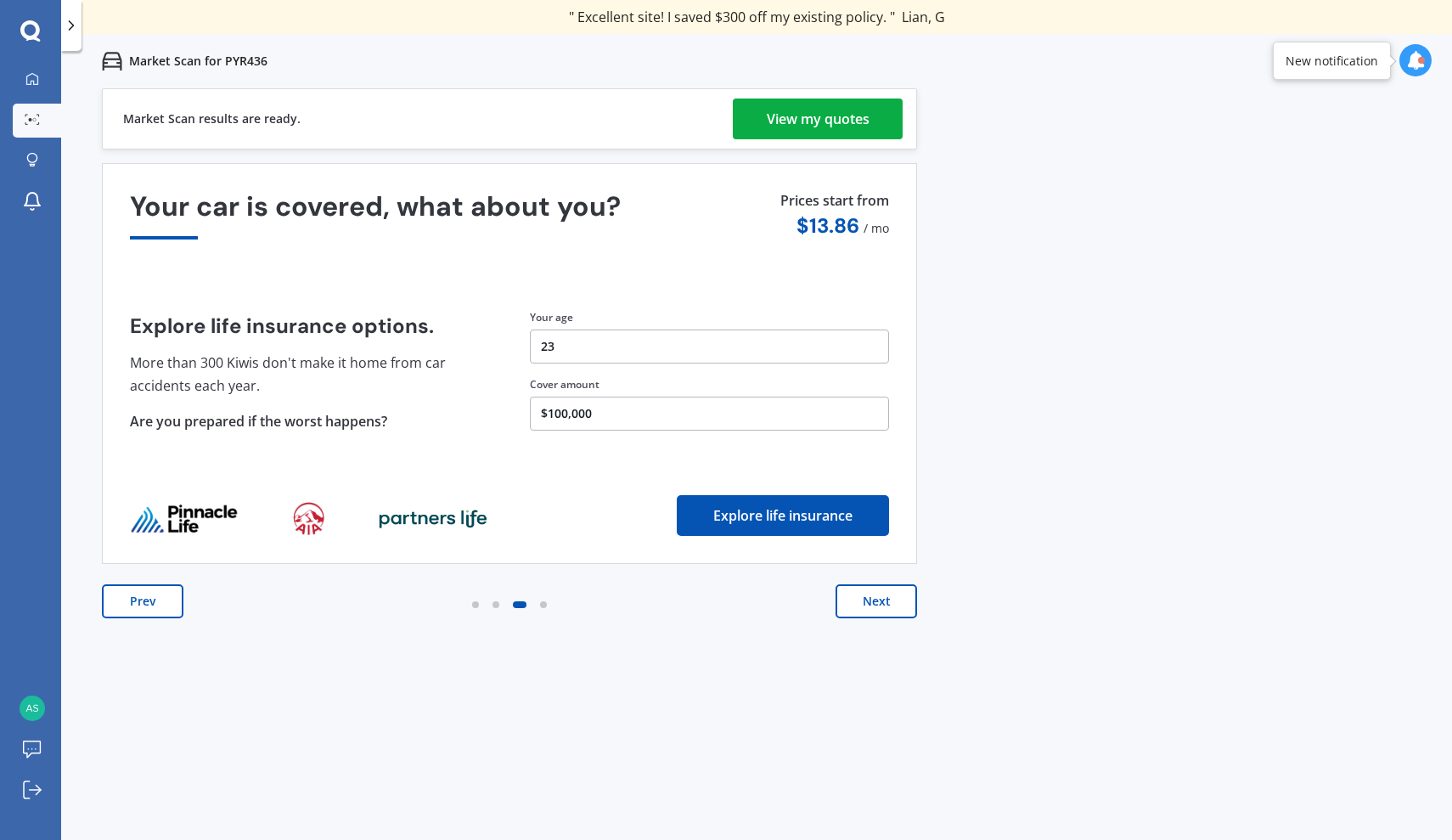
click at [863, 112] on div "View my quotes" at bounding box center [817, 118] width 103 height 41
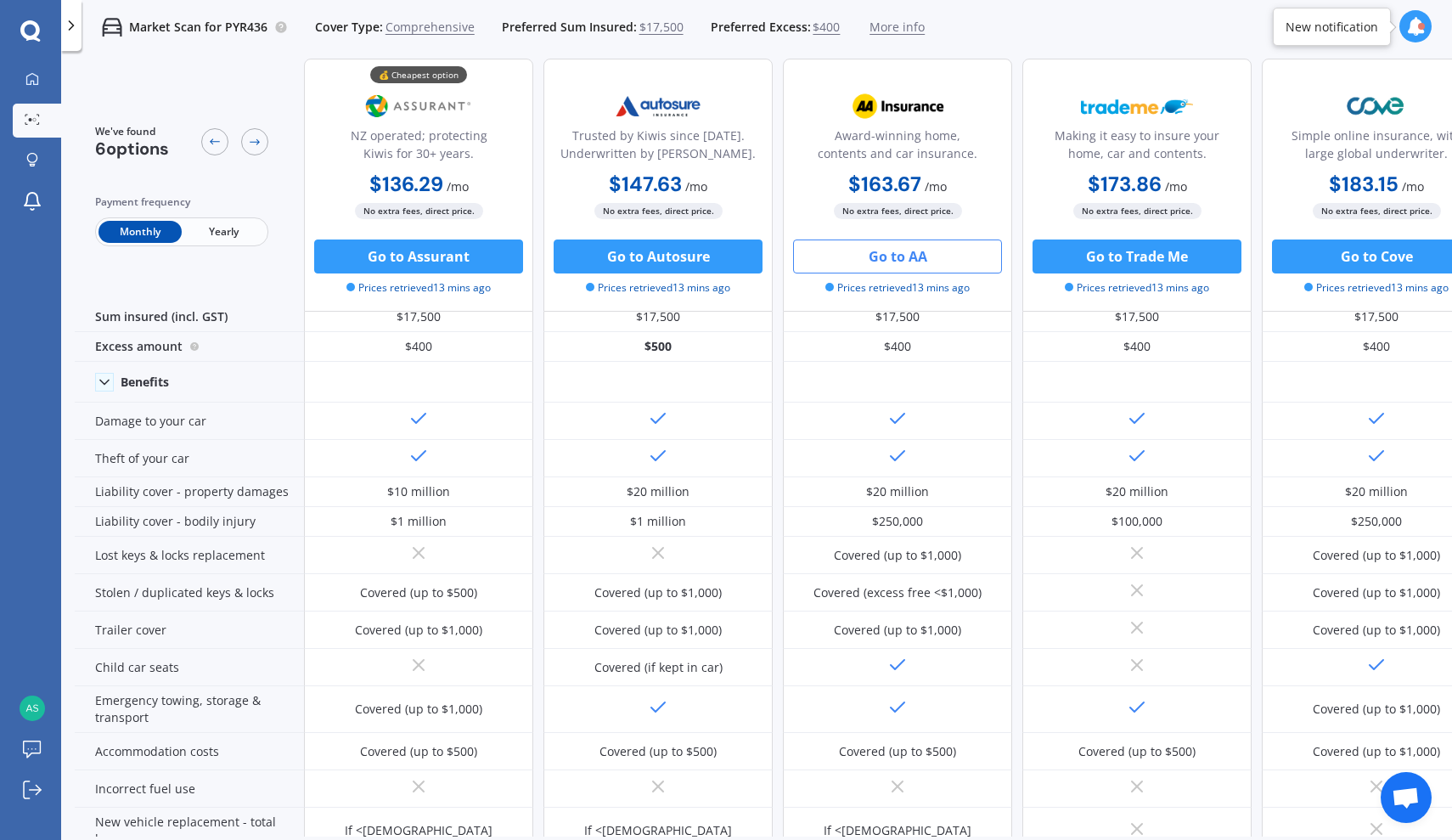
scroll to position [26, 0]
